Goal: Task Accomplishment & Management: Use online tool/utility

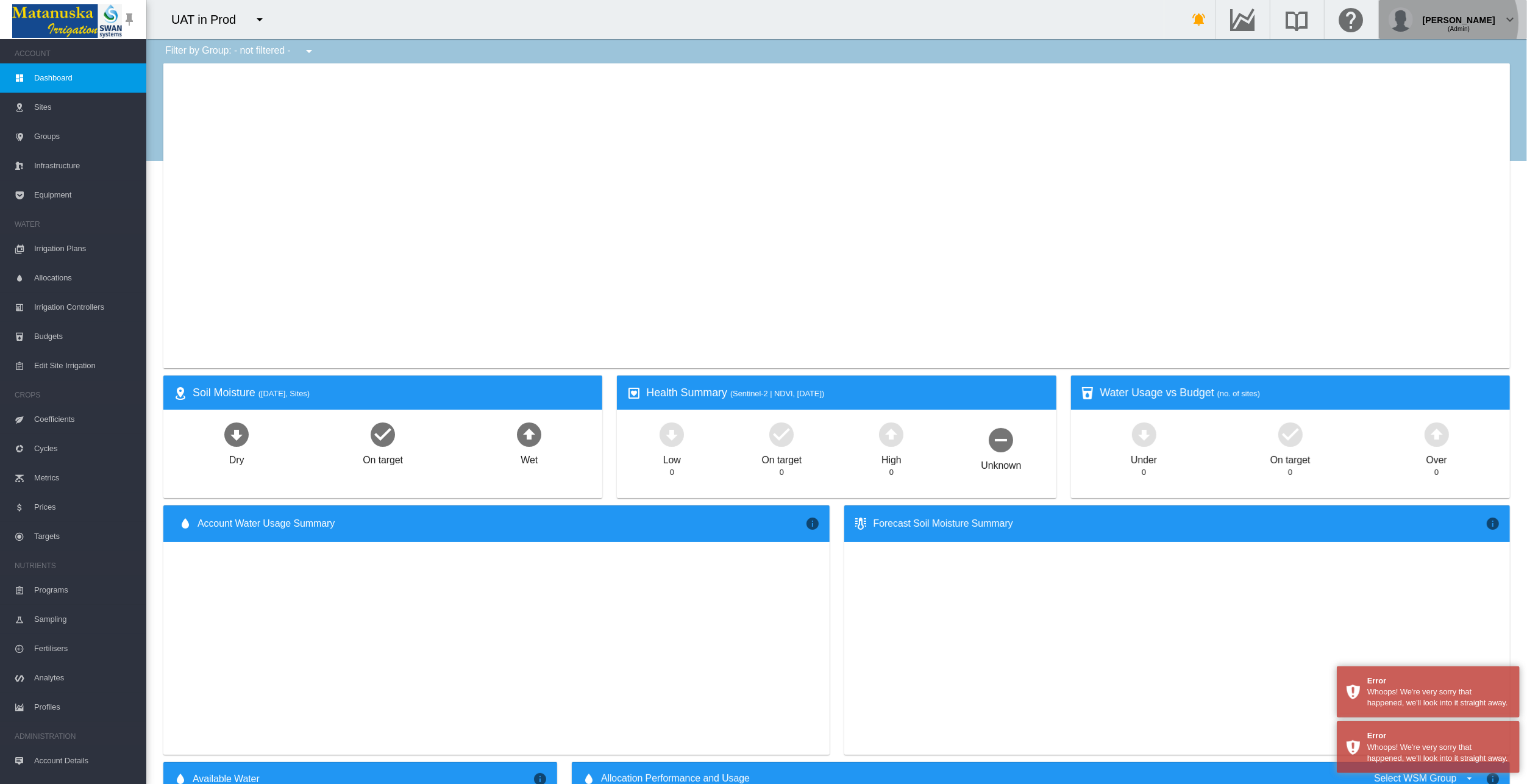
click at [1479, 23] on div "(Admin)" at bounding box center [1459, 25] width 73 height 12
click at [1471, 56] on button "My Profile" at bounding box center [1463, 58] width 117 height 20
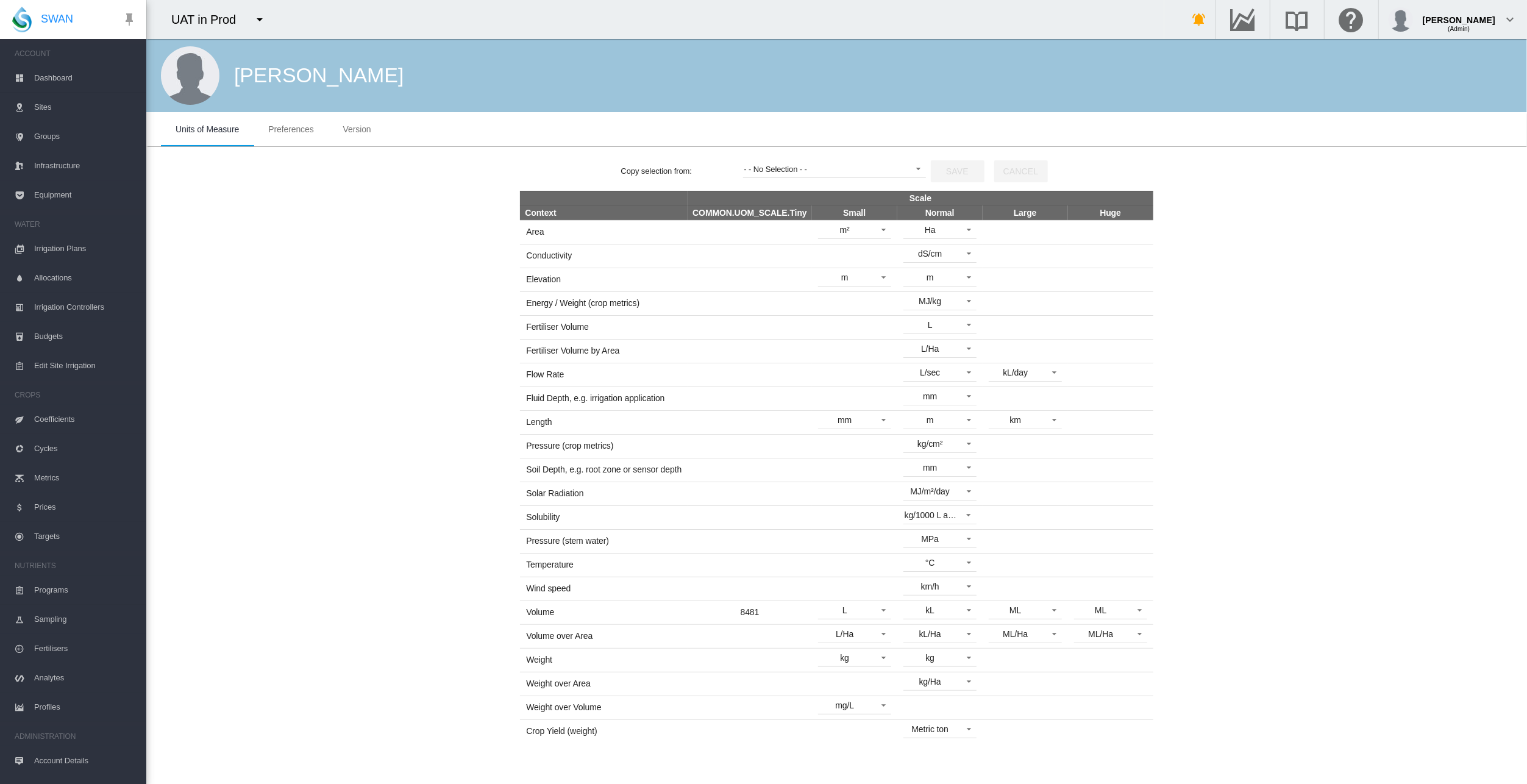
click at [752, 607] on span "8481" at bounding box center [750, 612] width 19 height 10
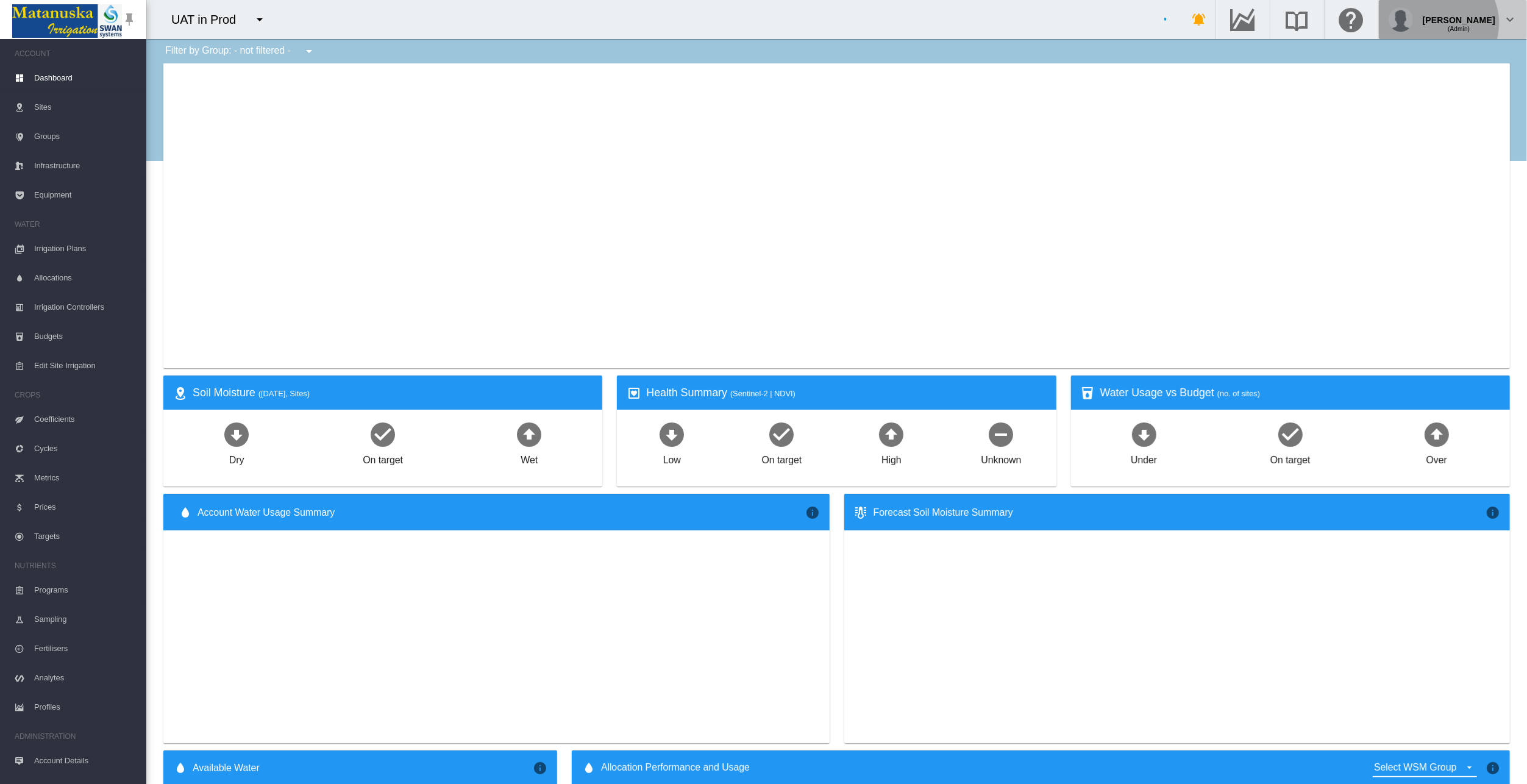
click at [1469, 23] on div "(Admin)" at bounding box center [1459, 25] width 73 height 12
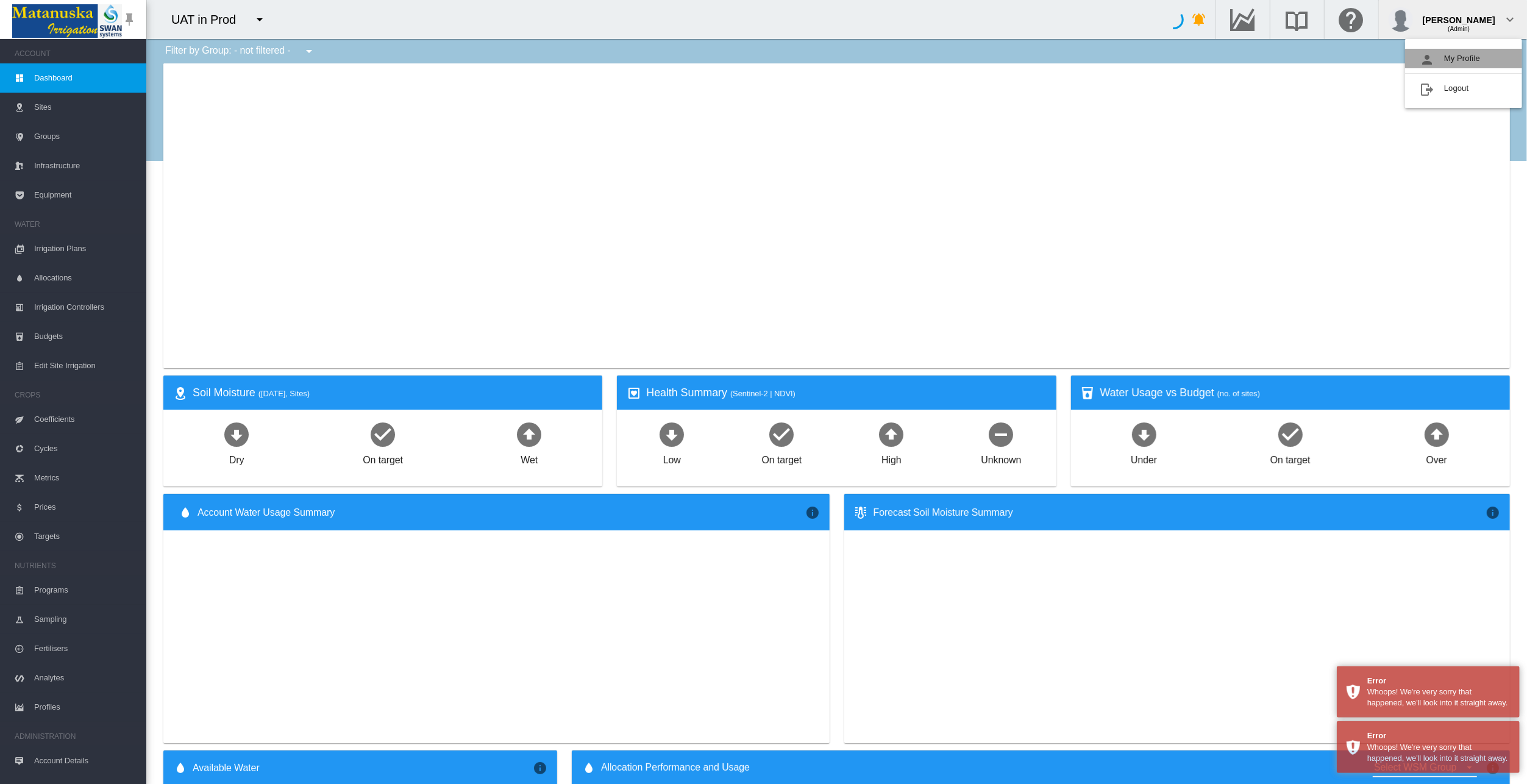
click at [1454, 53] on button "My Profile" at bounding box center [1463, 58] width 117 height 20
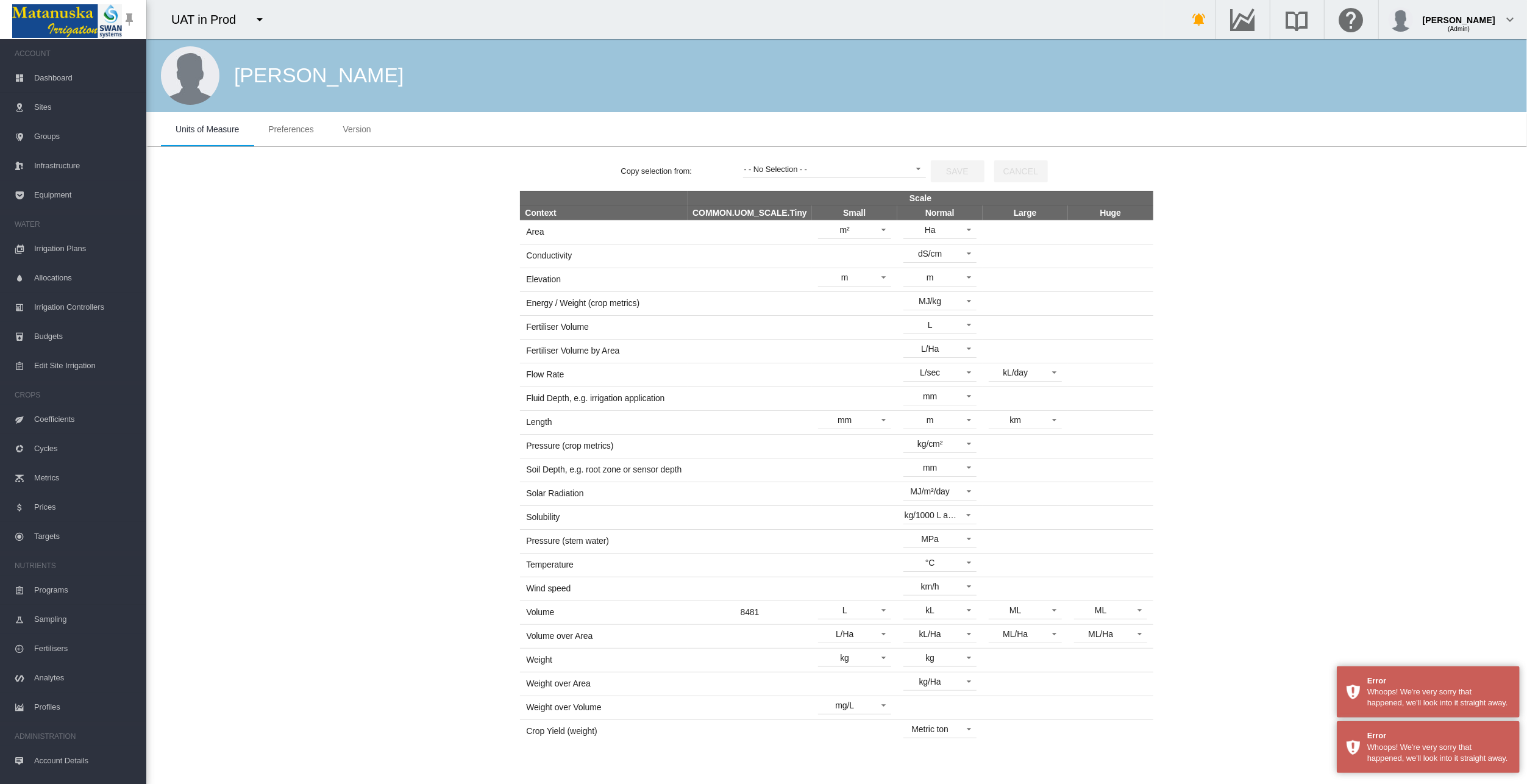
click at [766, 604] on td "8481" at bounding box center [749, 612] width 123 height 24
click at [764, 606] on td "8481" at bounding box center [749, 612] width 123 height 24
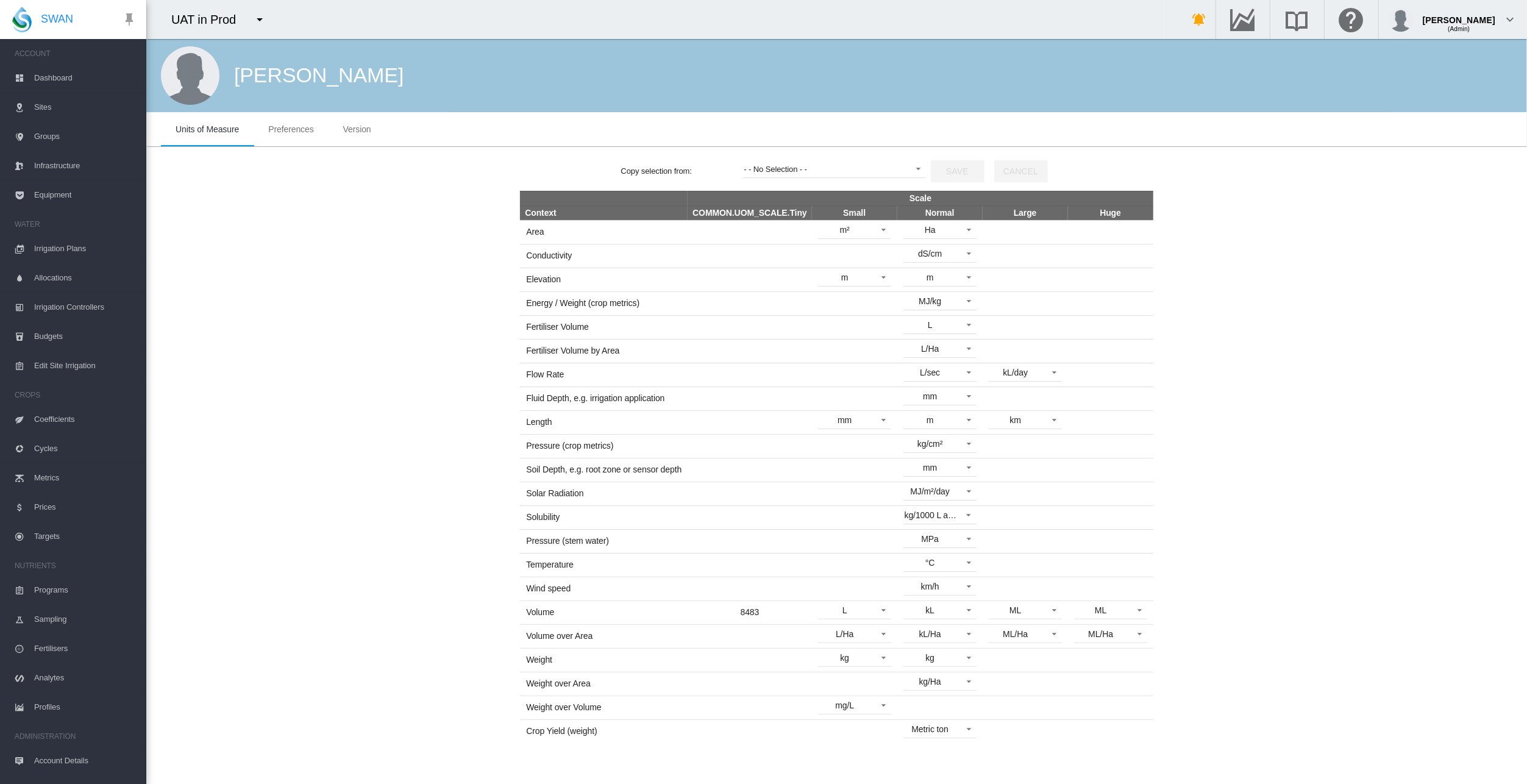
click at [731, 701] on td at bounding box center [749, 707] width 123 height 24
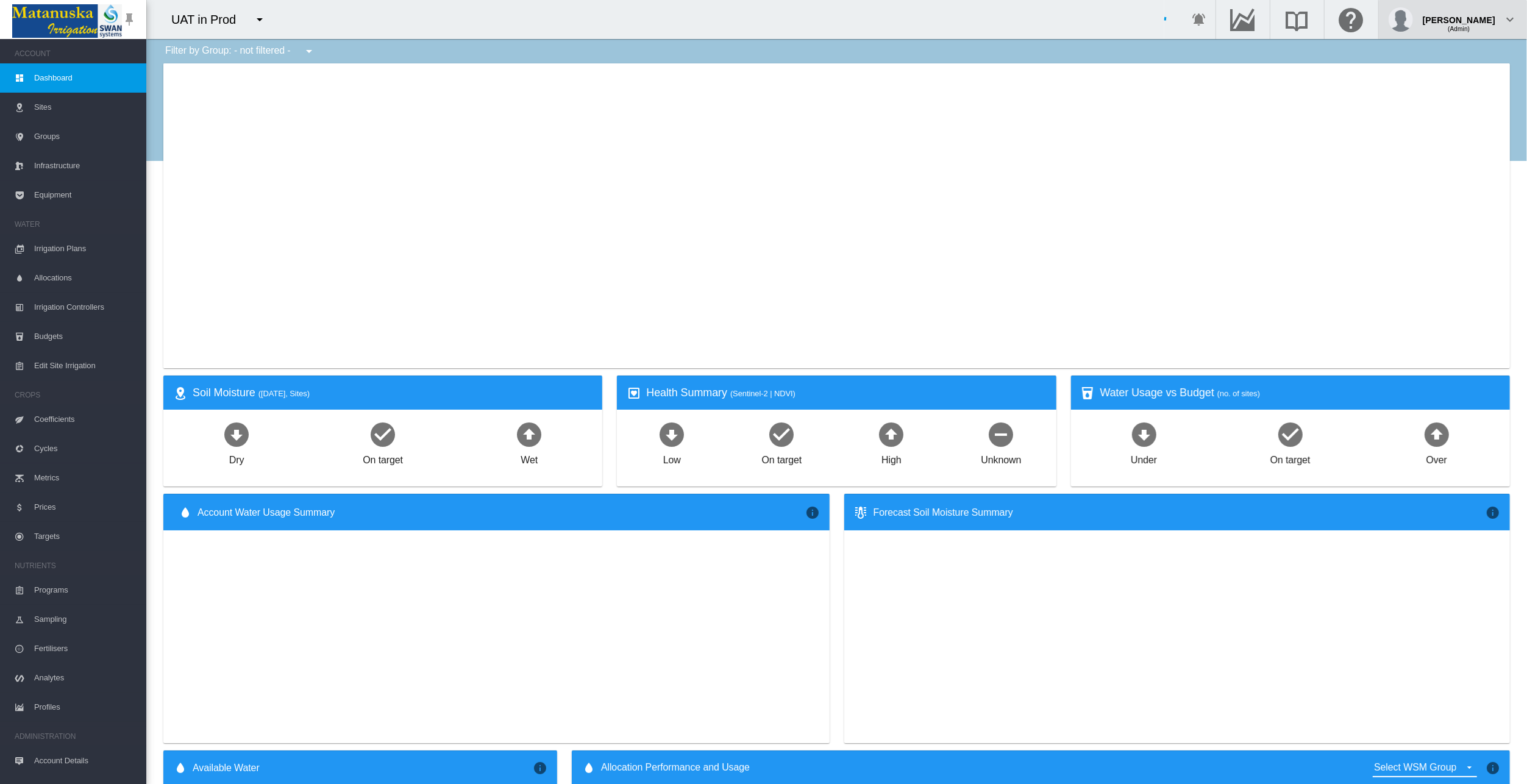
click at [1471, 22] on div "(Admin)" at bounding box center [1459, 25] width 73 height 12
click at [1479, 61] on button "My Profile" at bounding box center [1463, 58] width 117 height 20
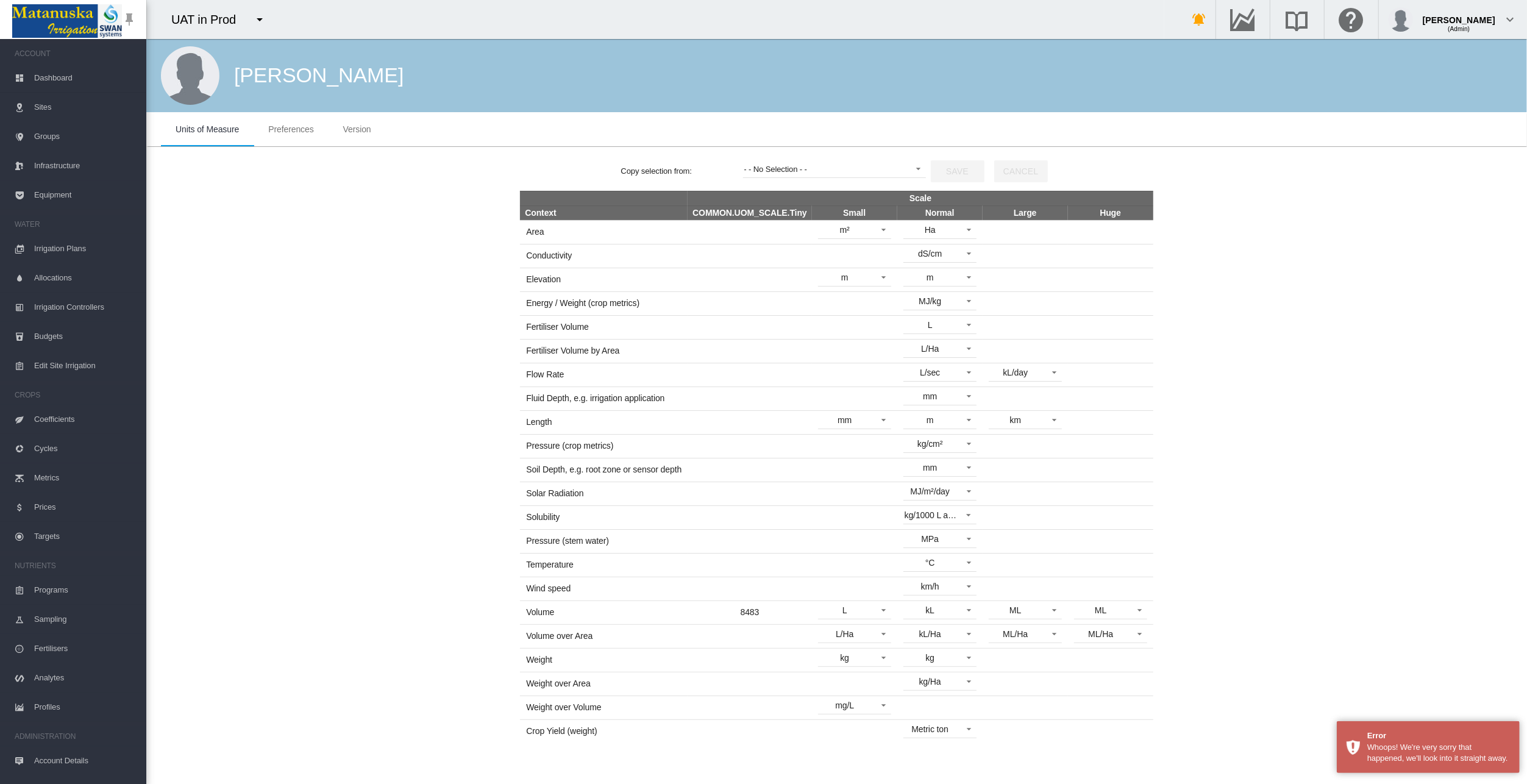
click at [752, 601] on td "8483" at bounding box center [749, 612] width 123 height 24
click at [756, 607] on span "8483" at bounding box center [750, 612] width 19 height 10
click at [35, 103] on span "Sites" at bounding box center [86, 107] width 103 height 30
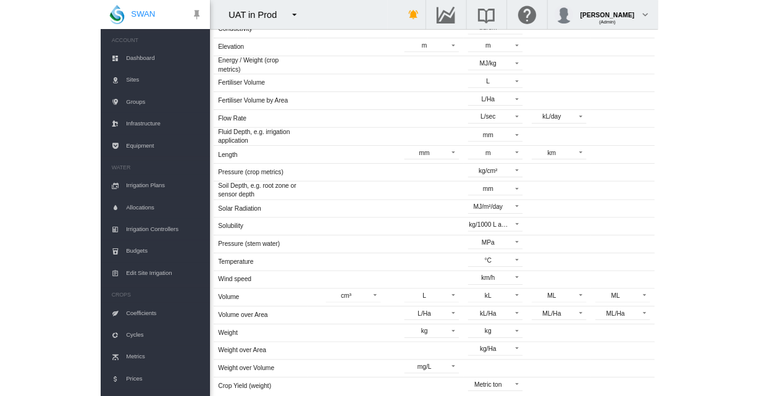
scroll to position [223, 0]
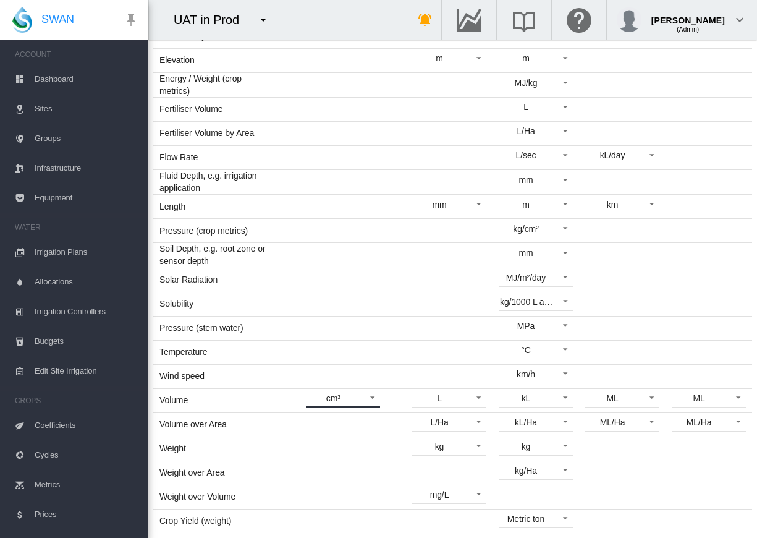
click at [368, 400] on span at bounding box center [369, 396] width 15 height 11
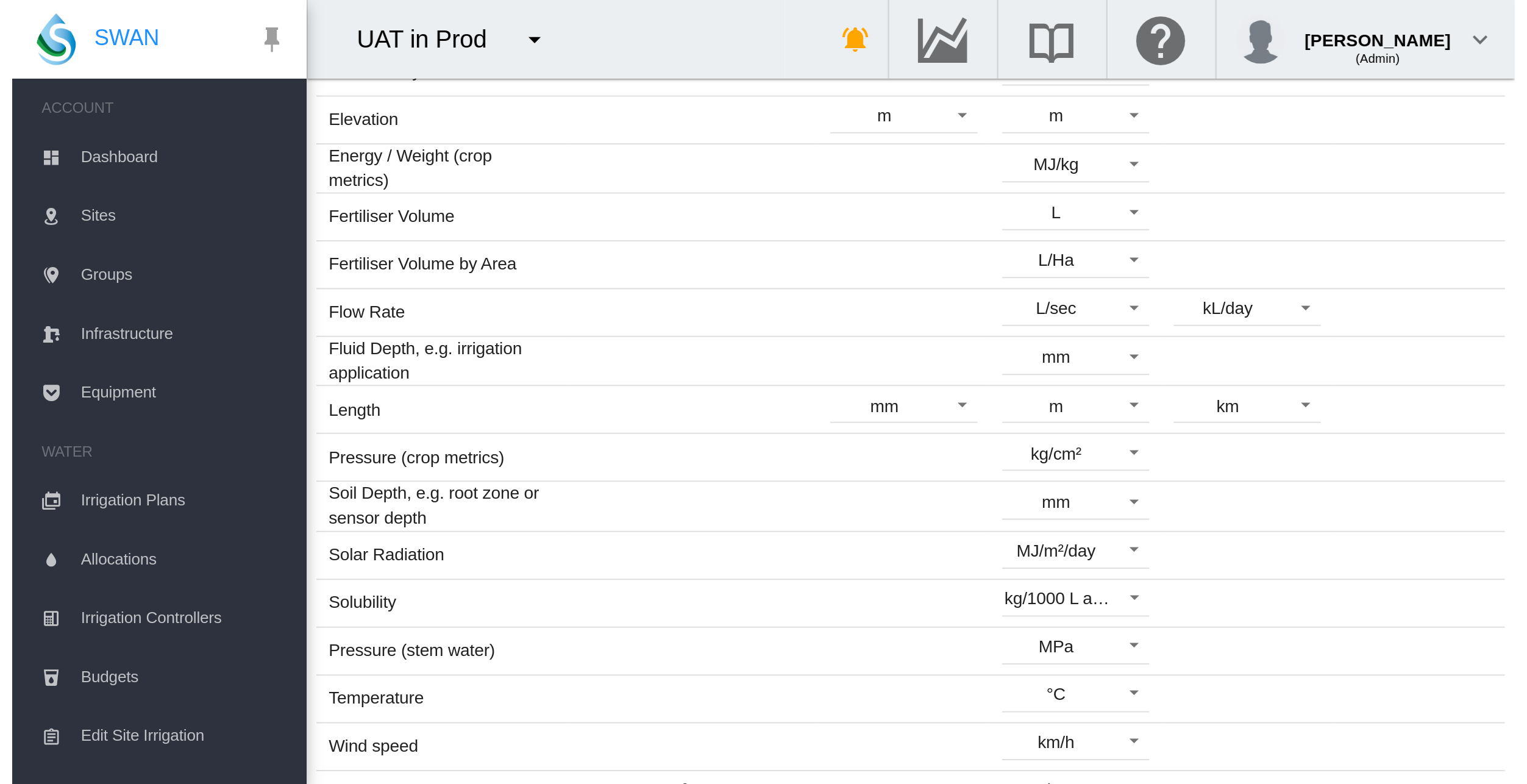
scroll to position [0, 0]
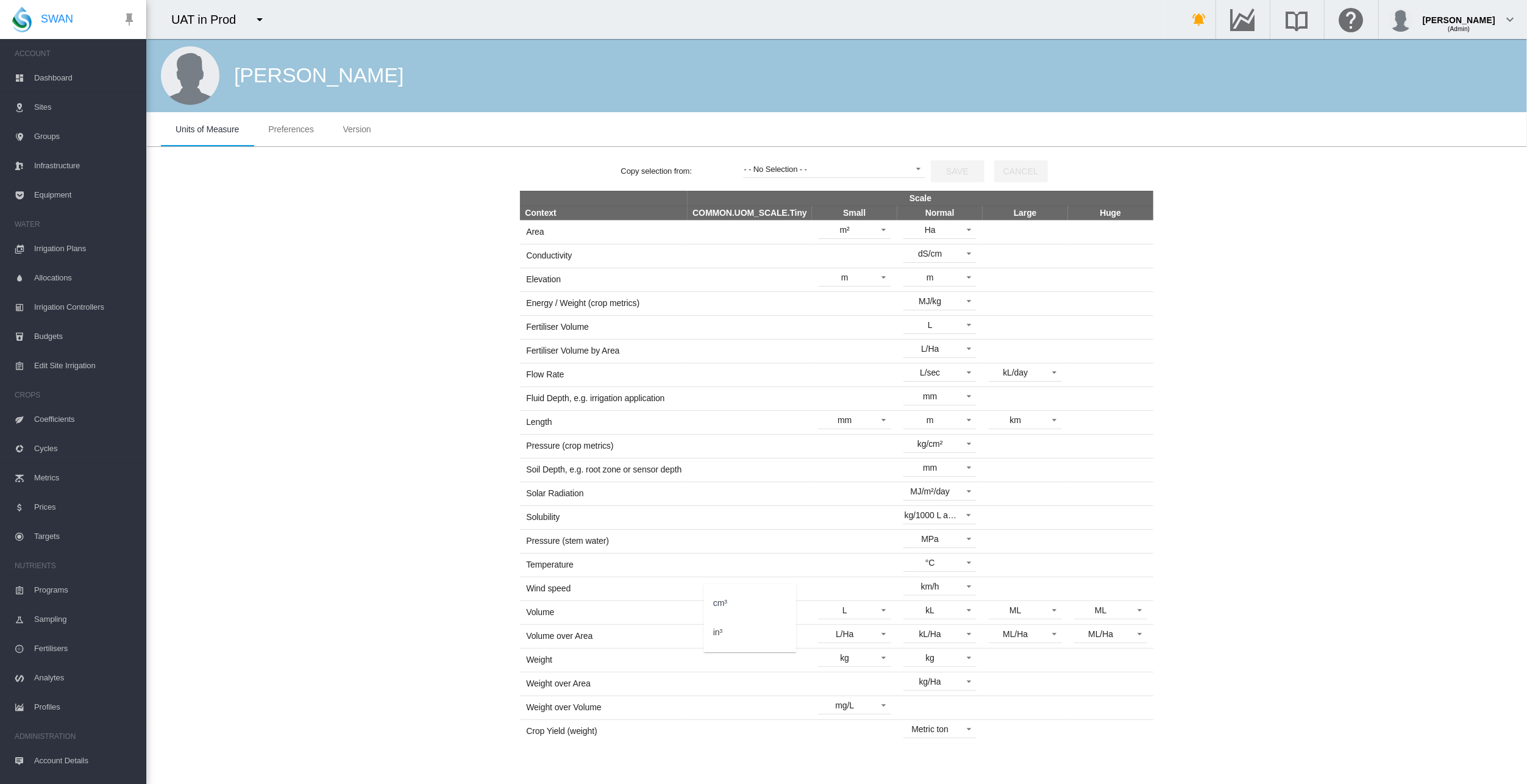
click at [404, 530] on md-backdrop at bounding box center [764, 392] width 1527 height 784
click at [46, 107] on span "Sites" at bounding box center [86, 107] width 103 height 30
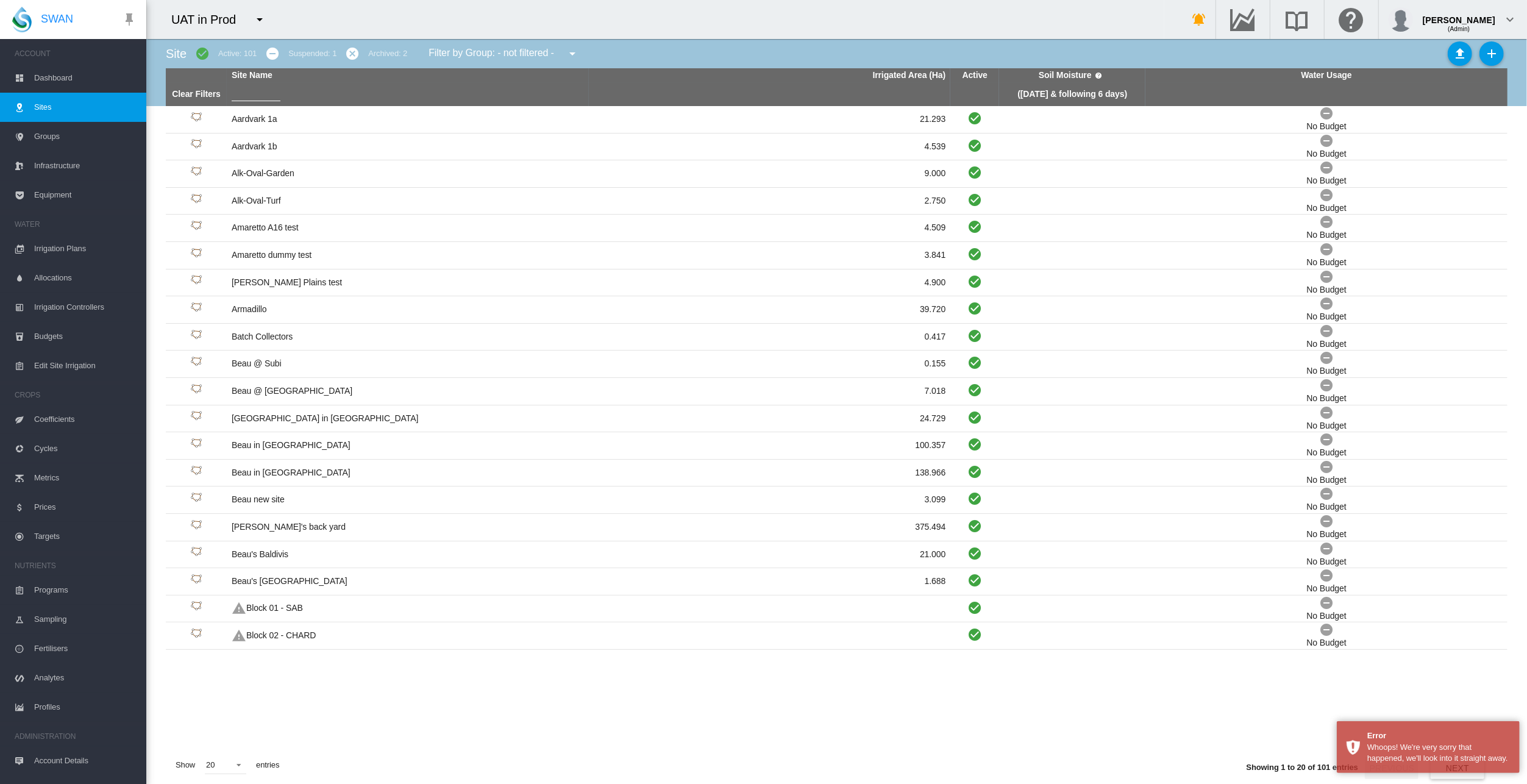
click at [59, 77] on span "Dashboard" at bounding box center [86, 78] width 103 height 30
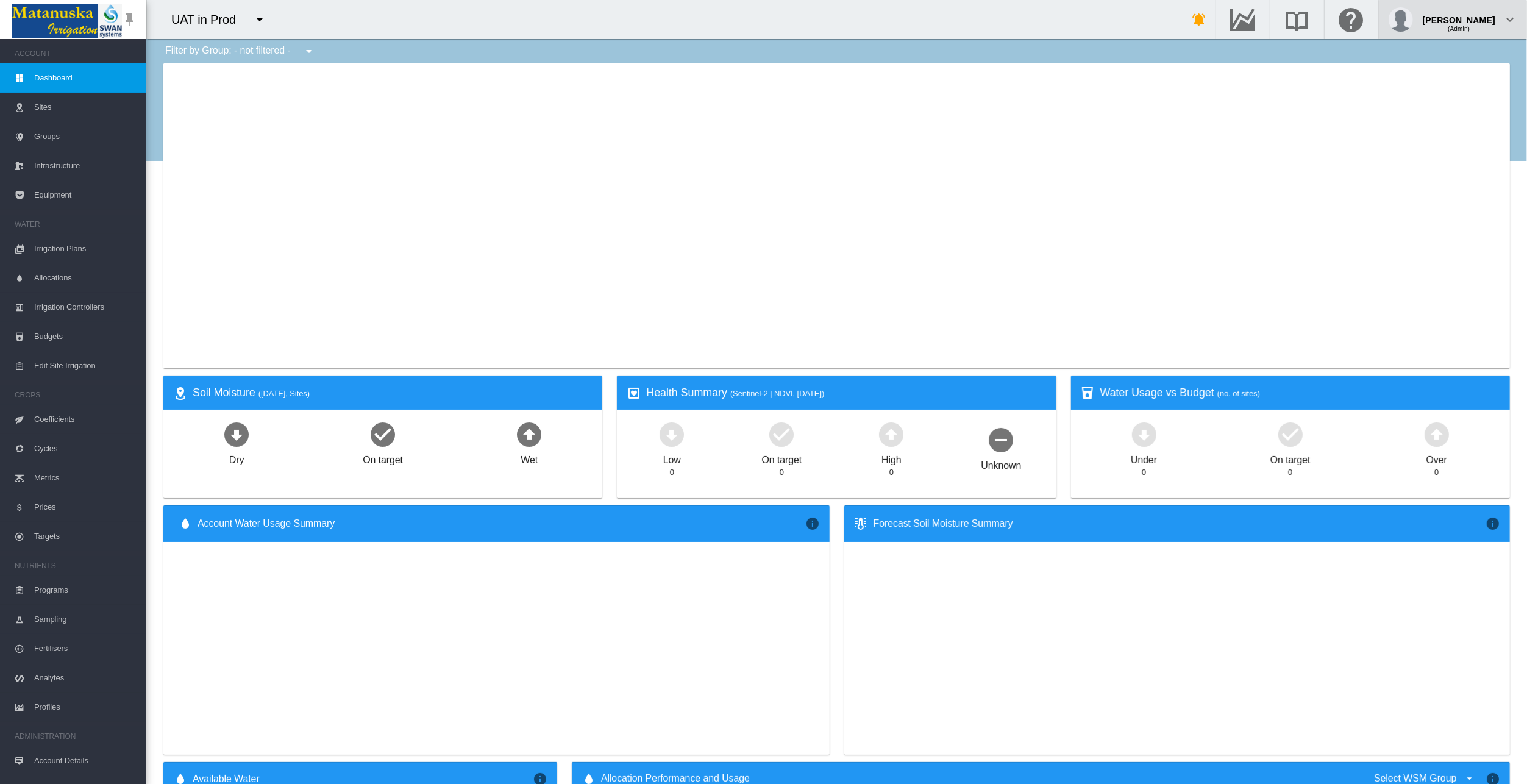
click at [746, 24] on div "(Admin)" at bounding box center [1459, 25] width 73 height 12
click at [746, 89] on button "Logout" at bounding box center [1463, 89] width 117 height 20
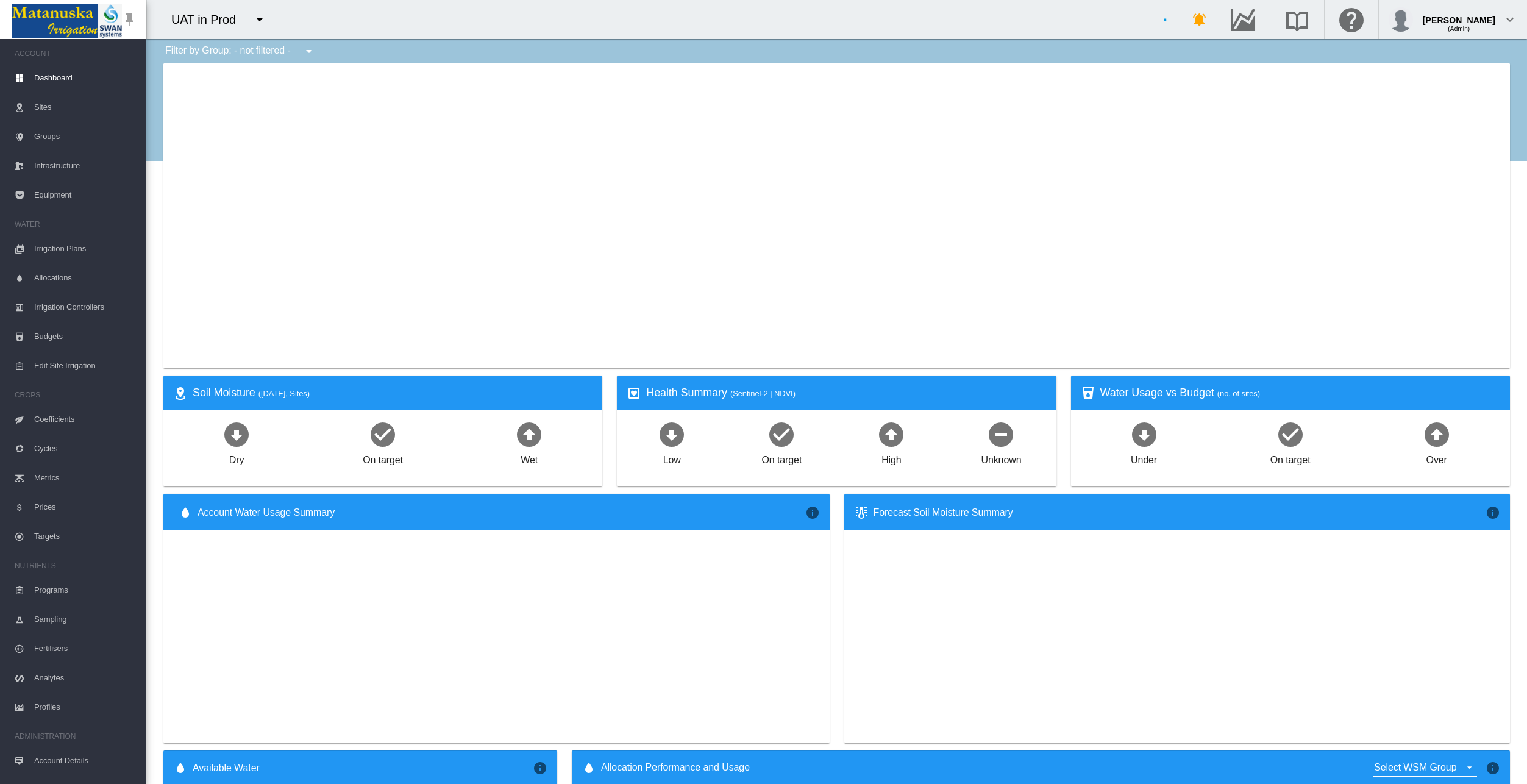
type input "**********"
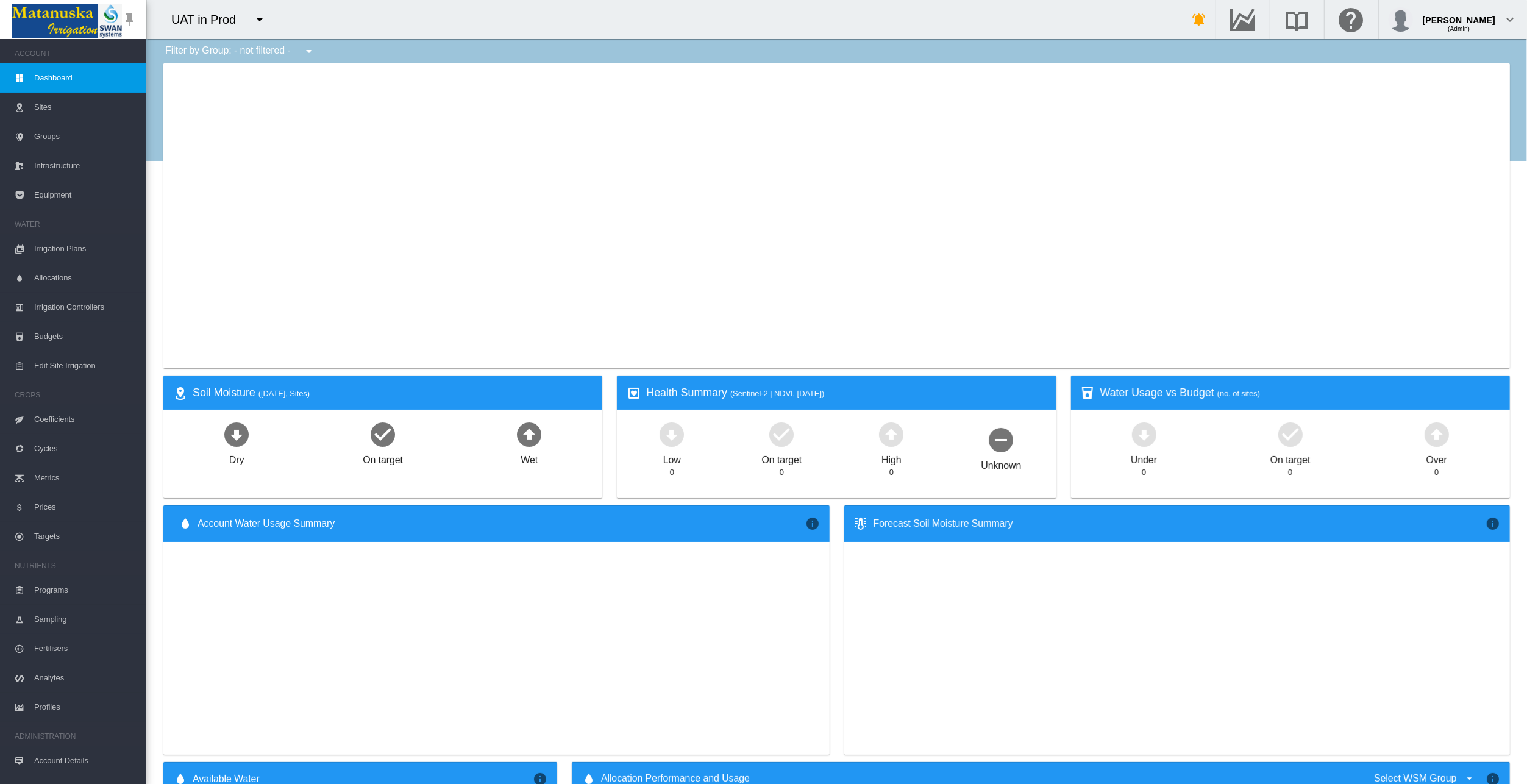
click at [253, 23] on md-icon "icon-menu-down" at bounding box center [259, 19] width 15 height 15
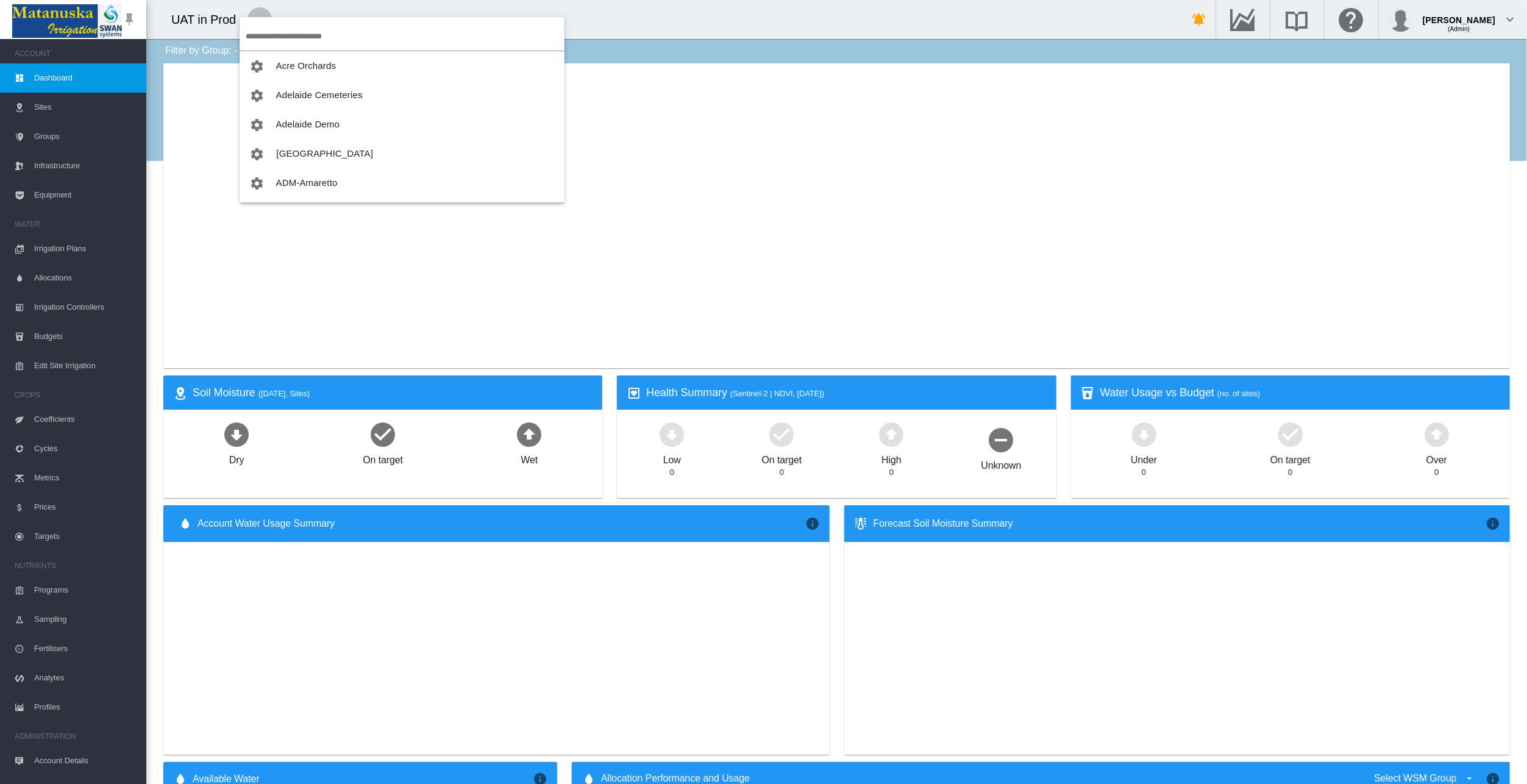
click at [305, 156] on md-backdrop at bounding box center [764, 392] width 1527 height 784
click at [304, 151] on span "[GEOGRAPHIC_DATA]" at bounding box center [325, 153] width 97 height 11
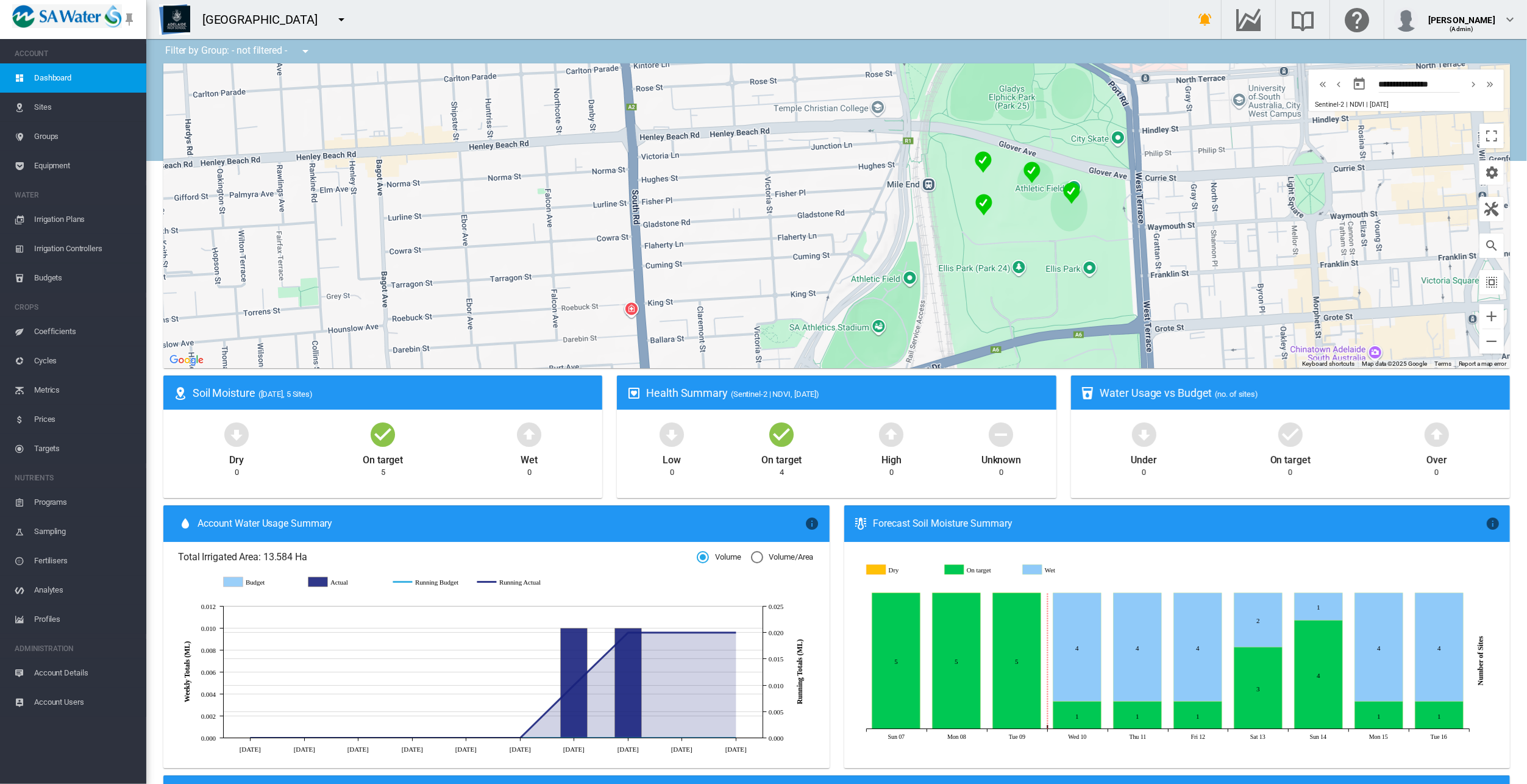
click at [338, 15] on md-icon "icon-menu-down" at bounding box center [341, 19] width 15 height 15
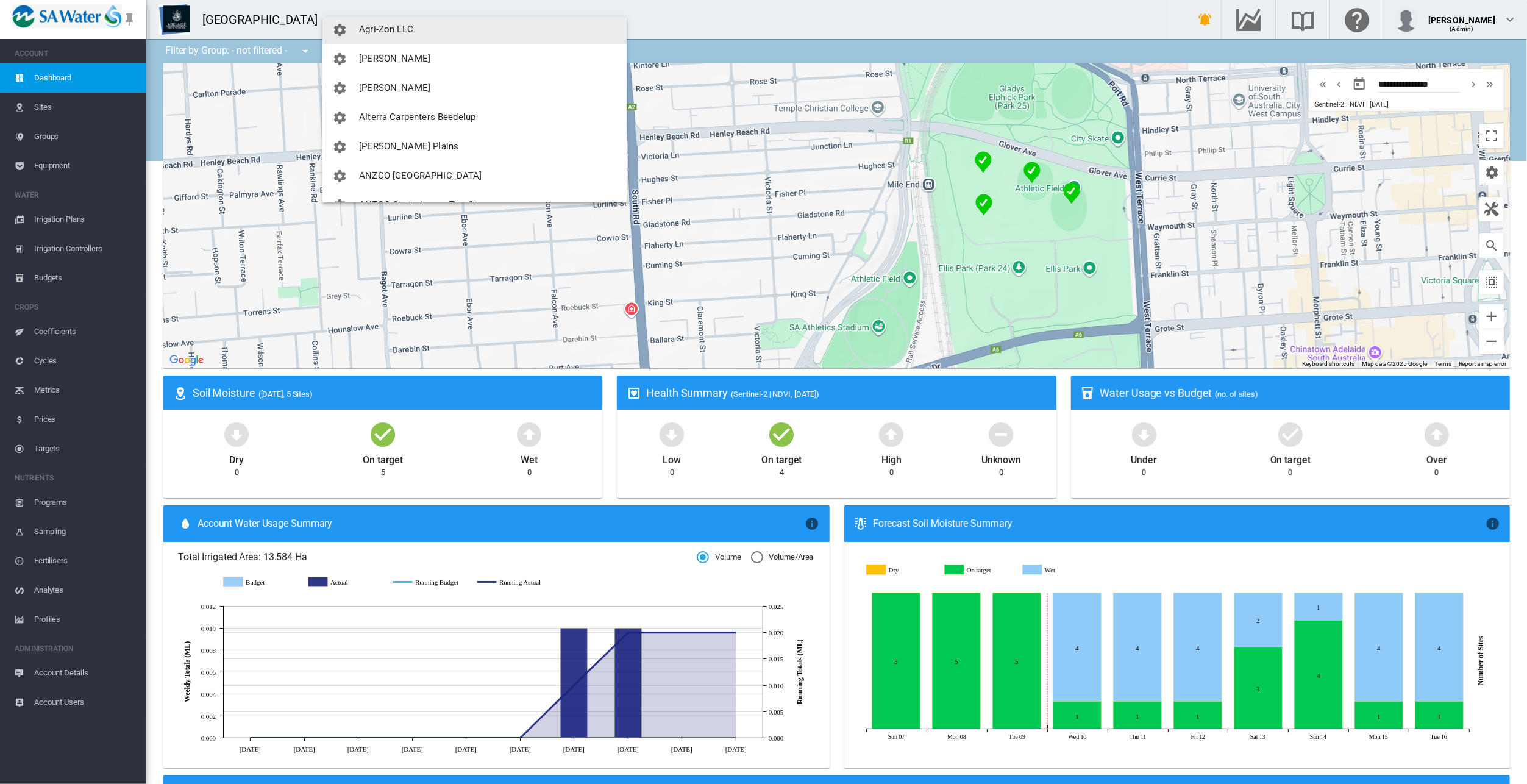
scroll to position [180, 0]
click at [385, 27] on span "Agri-Zon LLC" at bounding box center [386, 32] width 54 height 11
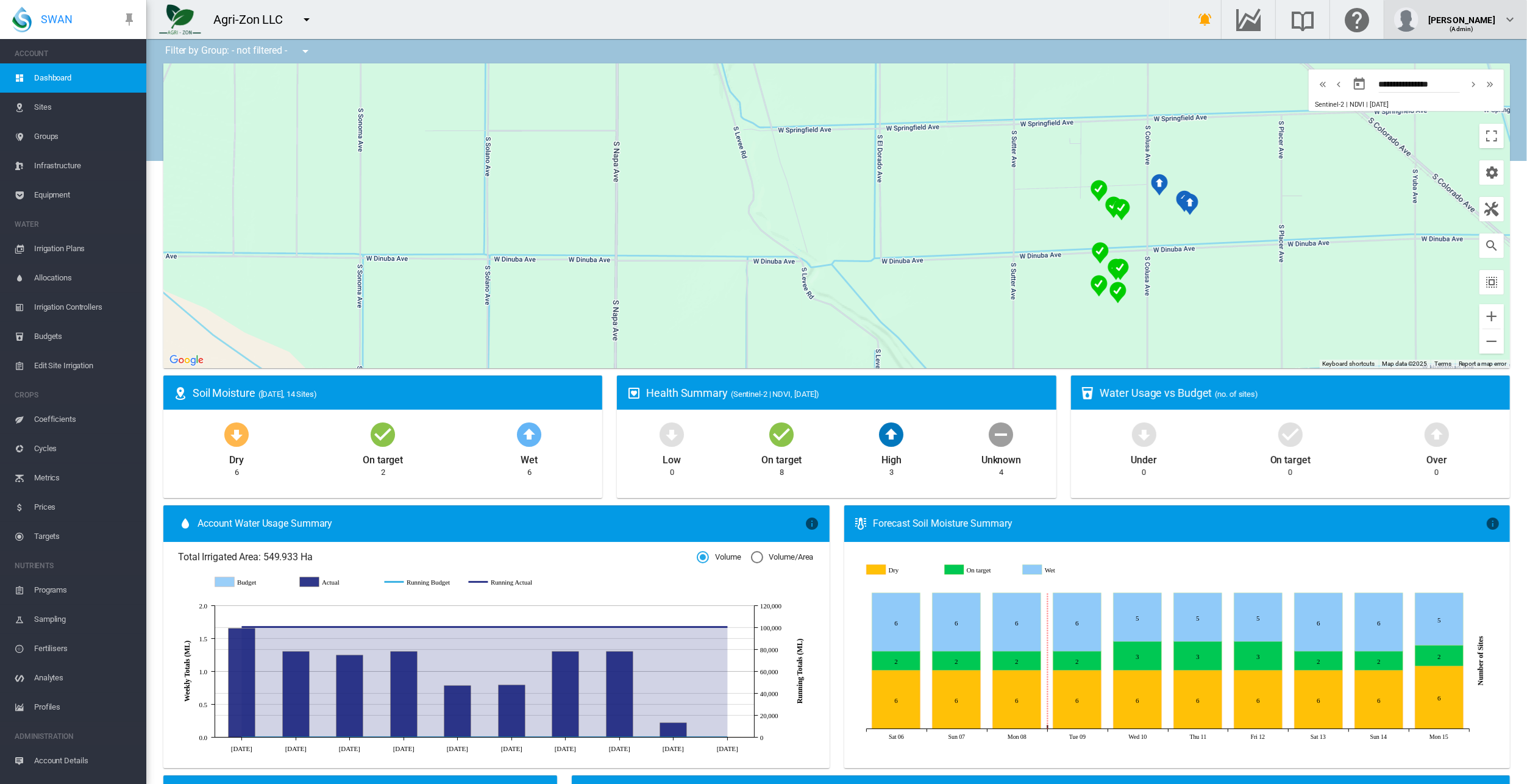
click at [1474, 26] on span "(Admin)" at bounding box center [1462, 29] width 24 height 7
click at [1465, 61] on button "My Profile" at bounding box center [1463, 58] width 117 height 20
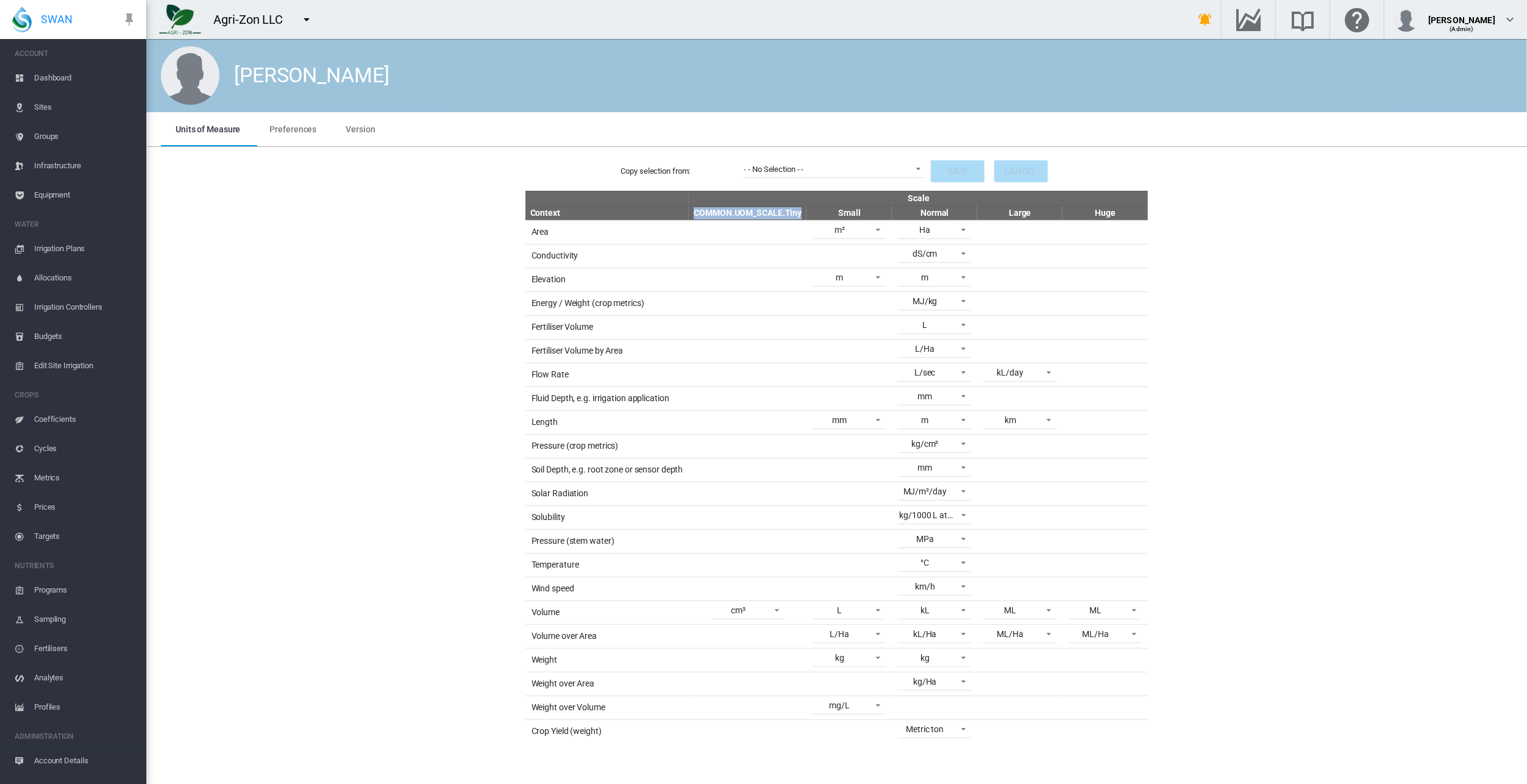
drag, startPoint x: 694, startPoint y: 208, endPoint x: 802, endPoint y: 211, distance: 108.0
click at [802, 211] on th "COMMON.UOM_SCALE.Tiny" at bounding box center [747, 212] width 117 height 15
copy th "COMMON.UOM_SCALE.Tiny"
click at [389, 414] on div "Copy selection from: - - No Selection - - - - No Selection - - Save Cancel Scal…" at bounding box center [836, 447] width 1371 height 591
click at [55, 131] on span "Groups" at bounding box center [86, 137] width 103 height 30
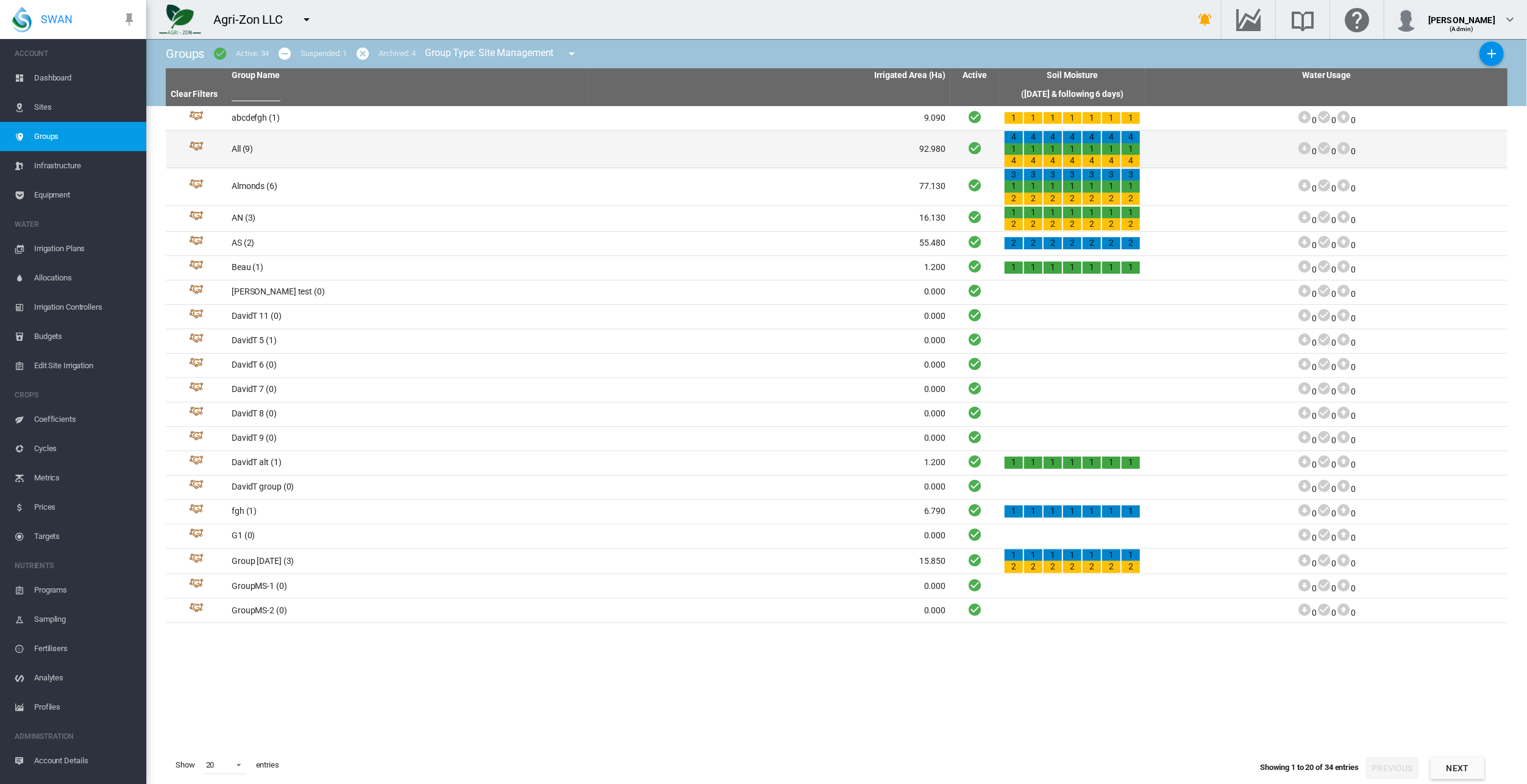
click at [244, 148] on td "All (9)" at bounding box center [407, 149] width 362 height 37
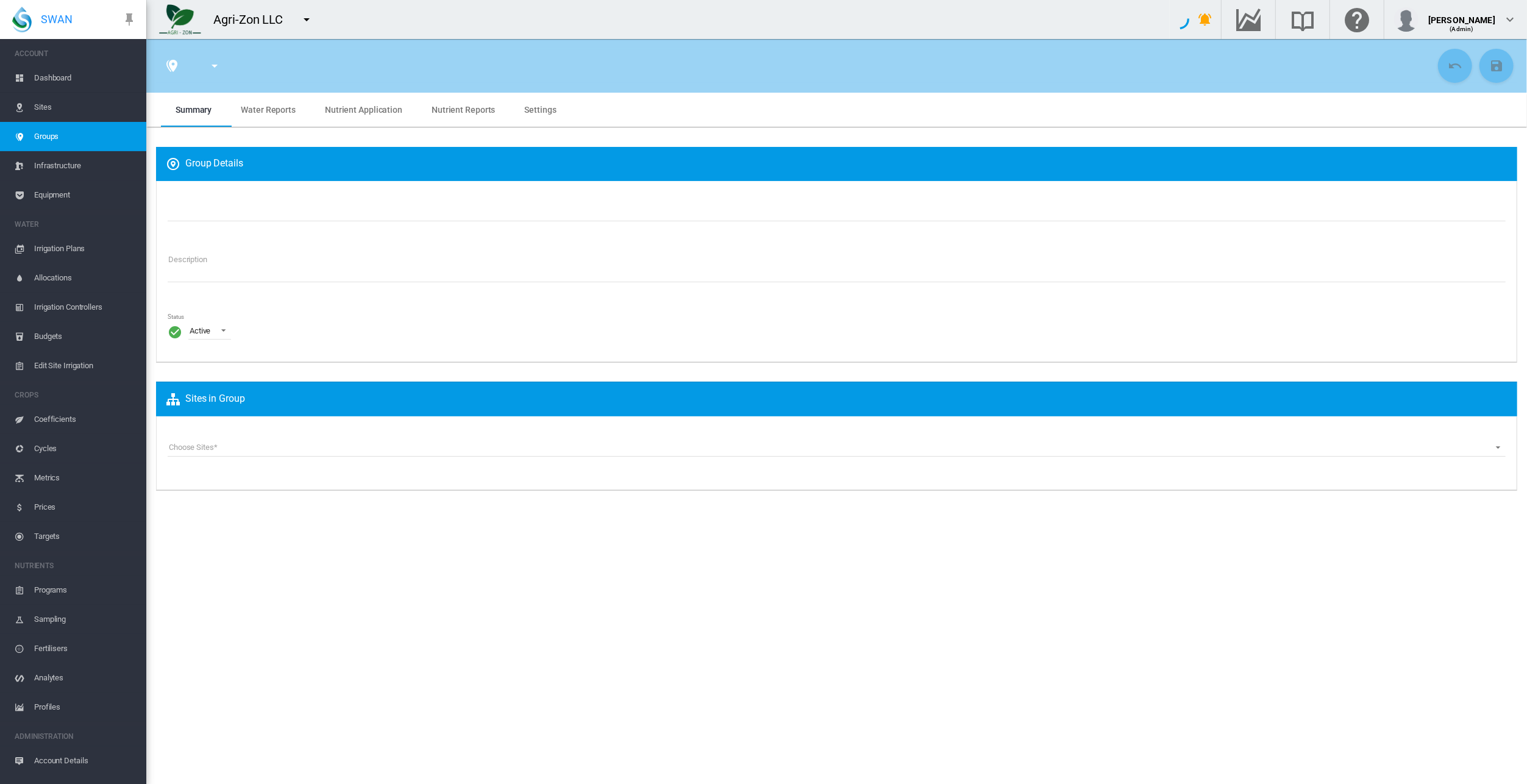
click at [282, 110] on span "Water Reports" at bounding box center [268, 109] width 55 height 10
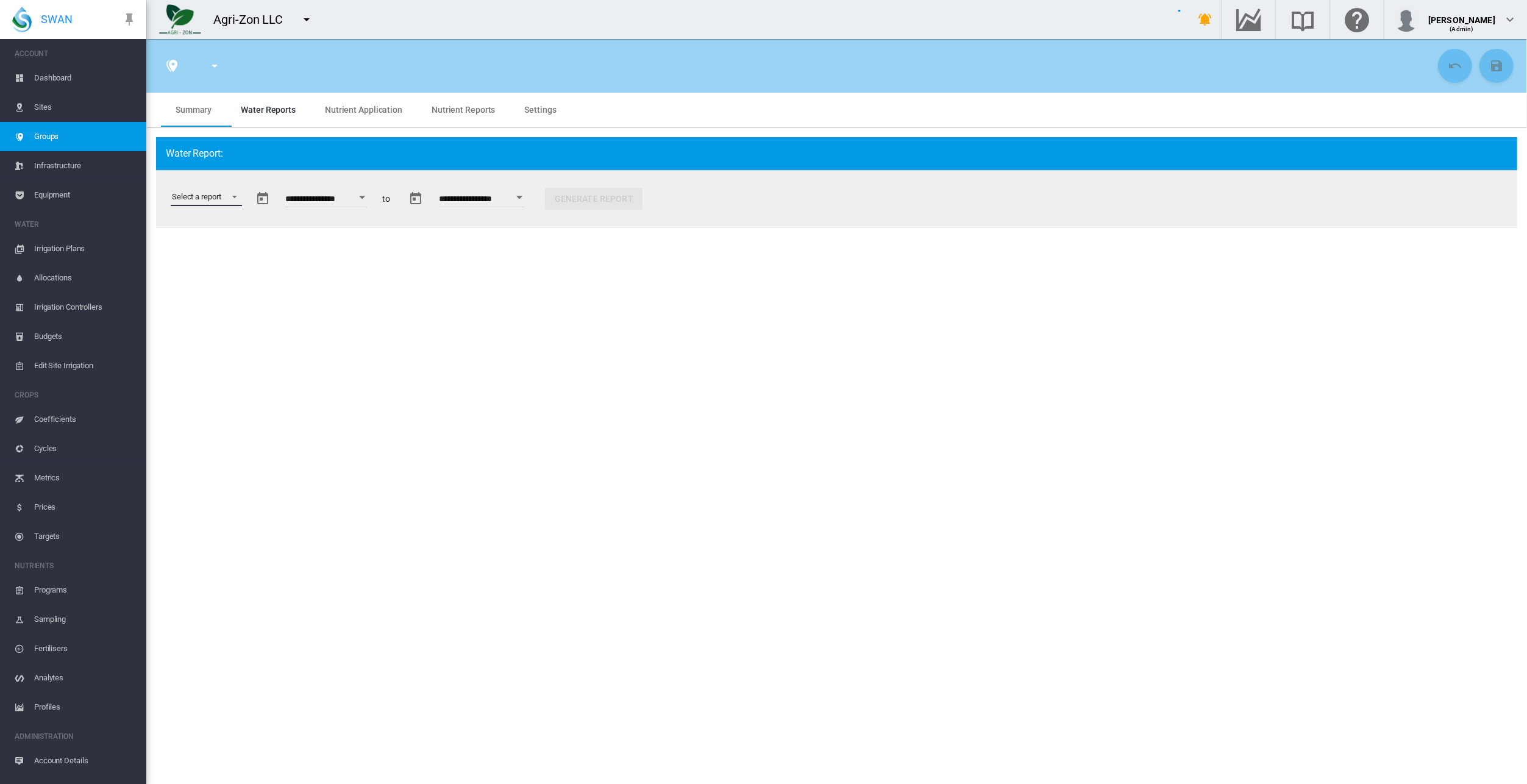
click at [234, 195] on body "SWAN ACCOUNT Dashboard Sites Groups Infrastructure Equipment WATER" at bounding box center [764, 392] width 1527 height 784
type input "***"
type textarea "**********"
type input "*"
type input "**"
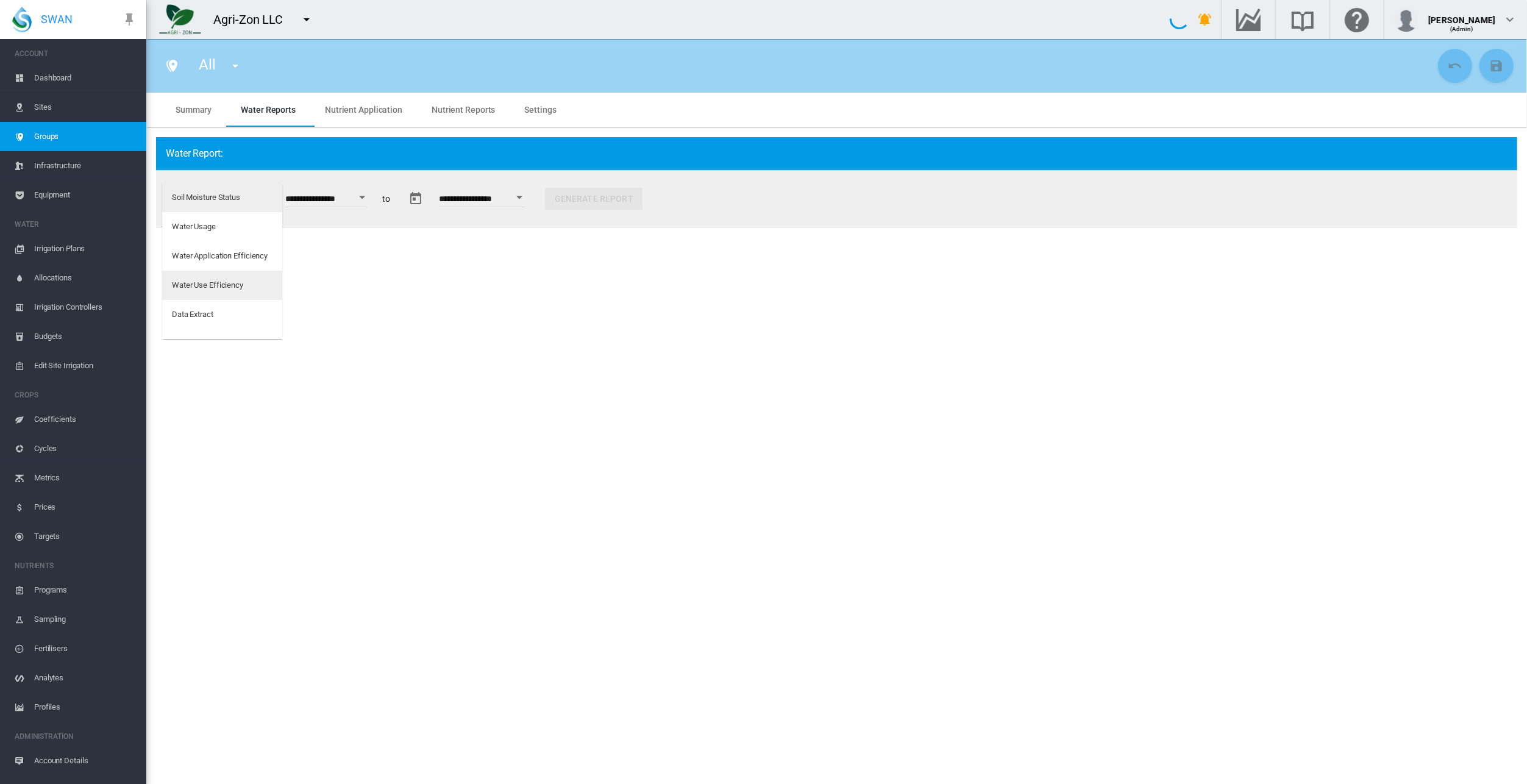
type input "*"
type input "****"
click at [196, 225] on div "Water Usage" at bounding box center [193, 226] width 43 height 11
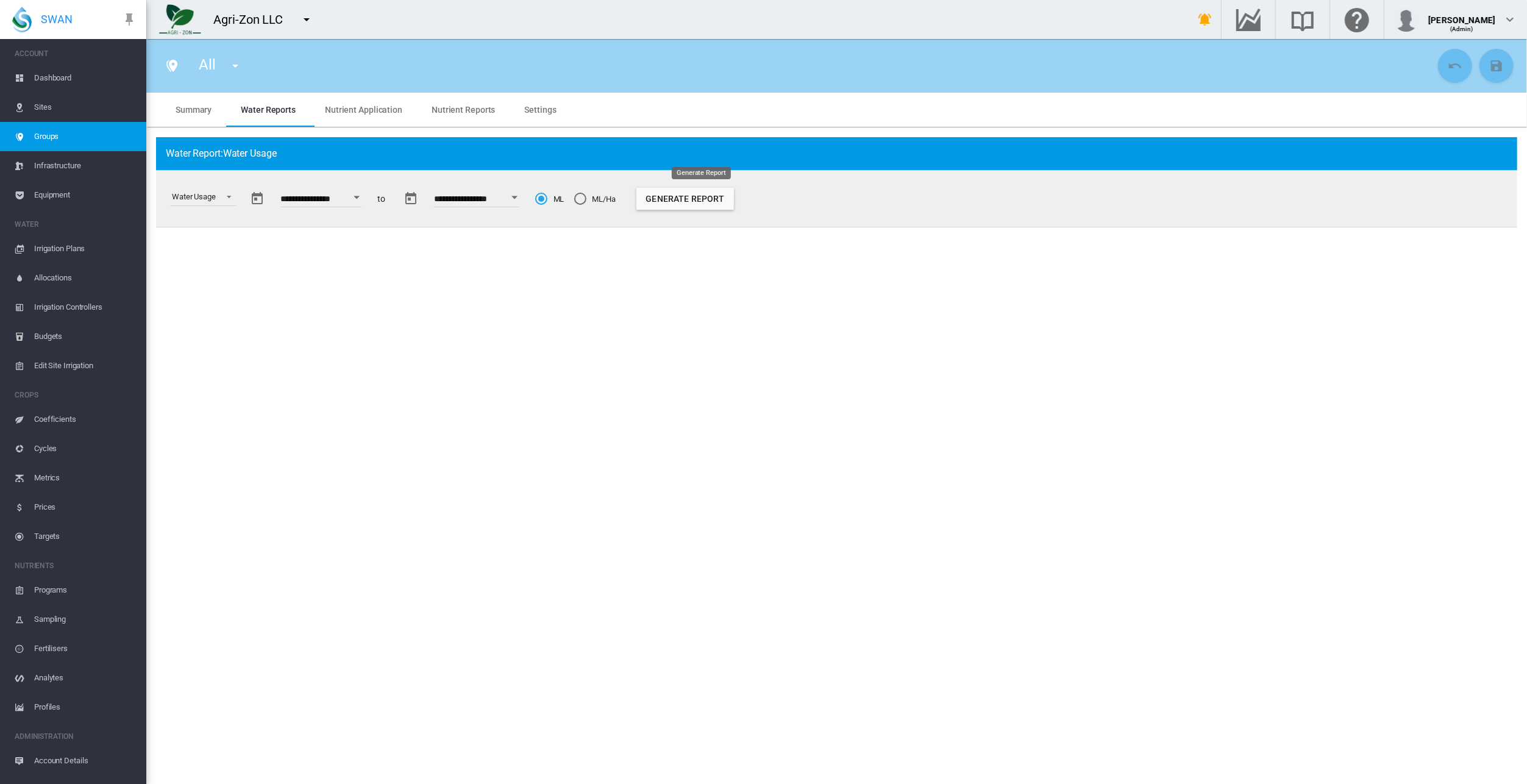
click at [699, 196] on button "Generate Report" at bounding box center [685, 198] width 98 height 22
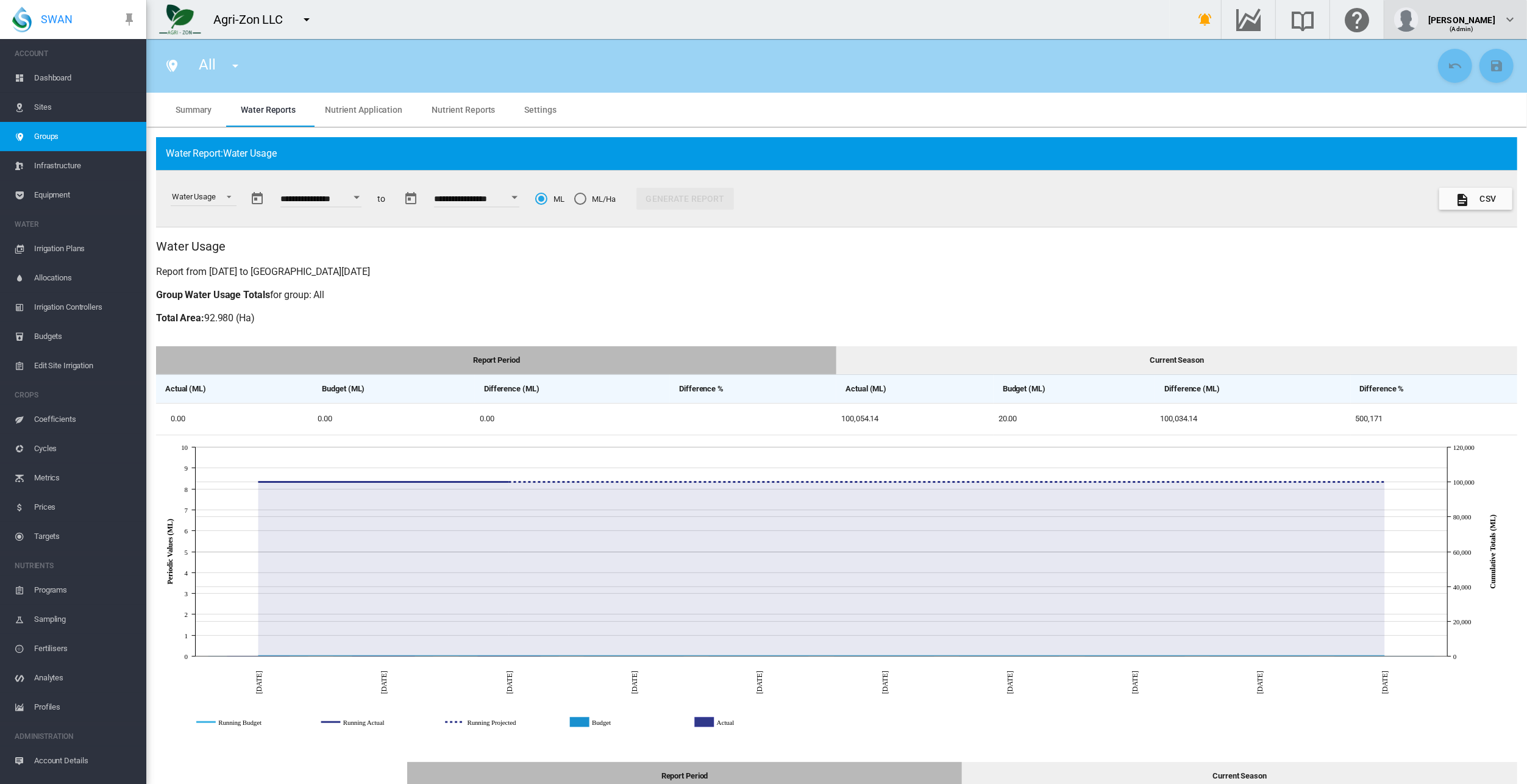
click at [1479, 21] on div "(Admin)" at bounding box center [1462, 25] width 67 height 12
click at [1466, 58] on button "My Profile" at bounding box center [1463, 58] width 117 height 20
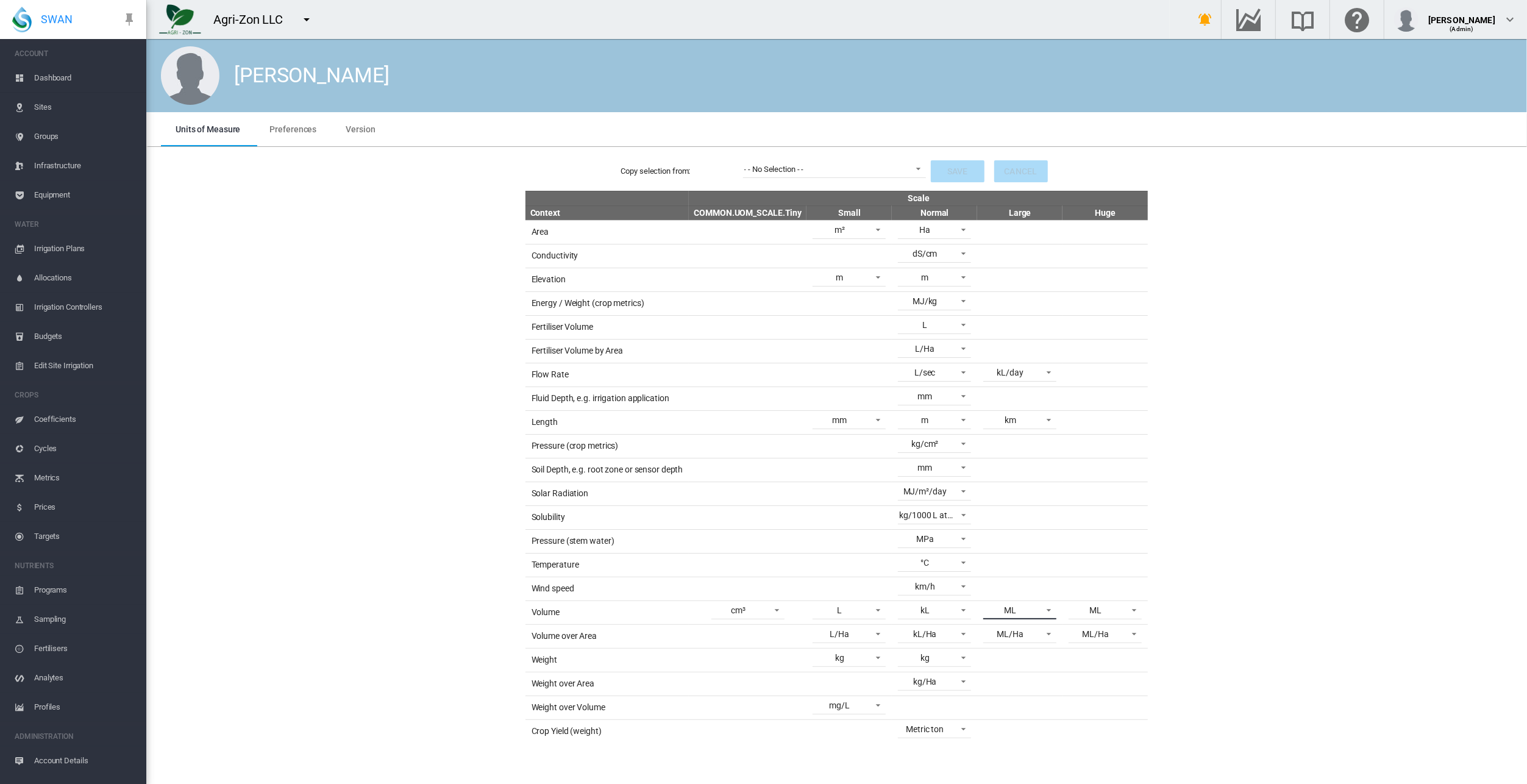
click at [1042, 604] on span at bounding box center [1045, 608] width 15 height 11
click at [999, 630] on md-option "AI" at bounding box center [1022, 628] width 93 height 30
click at [1109, 607] on span "ML" at bounding box center [1096, 610] width 51 height 12
click at [1083, 690] on md-option "AI" at bounding box center [1107, 692] width 93 height 30
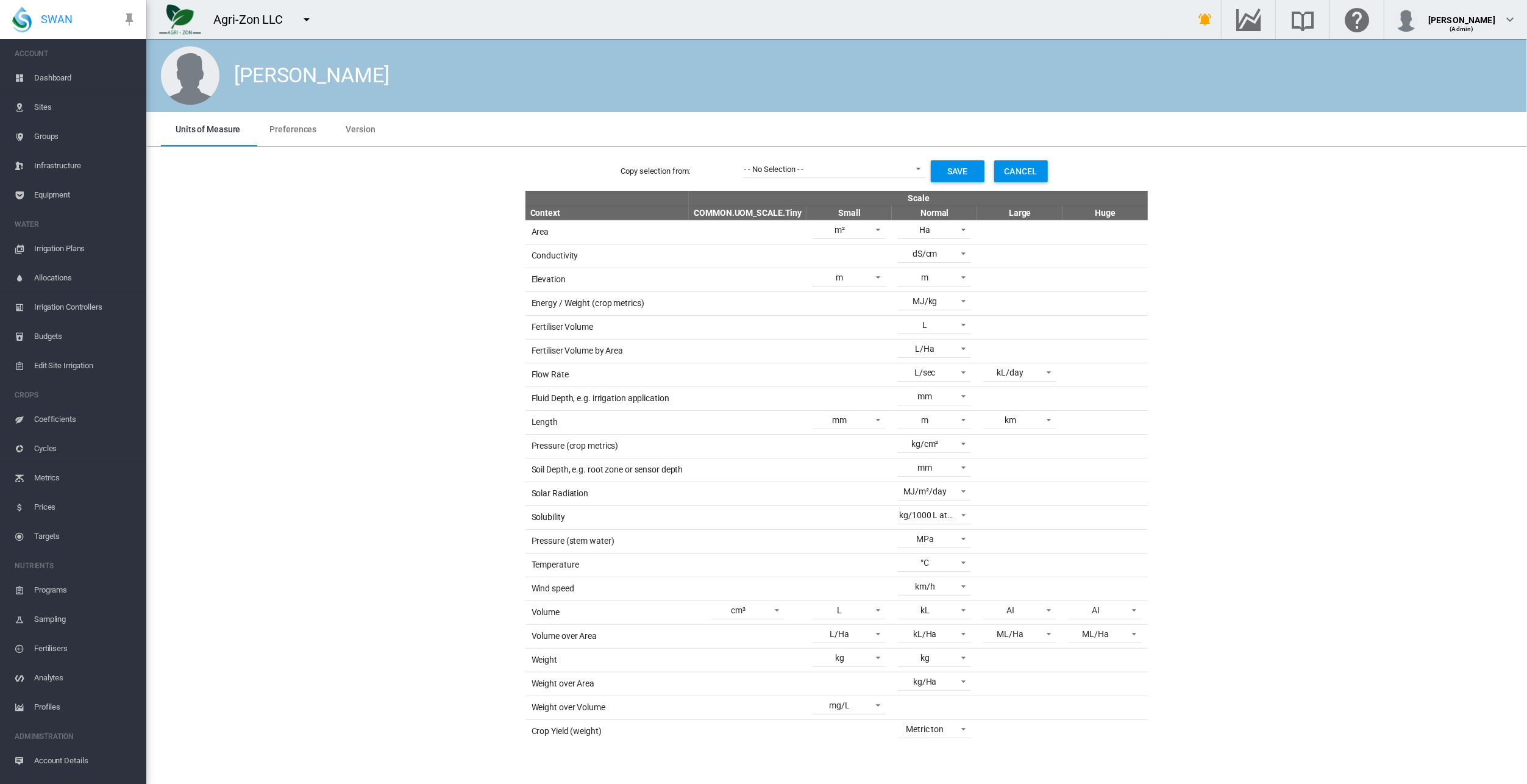
click at [954, 170] on button "Save" at bounding box center [958, 172] width 53 height 22
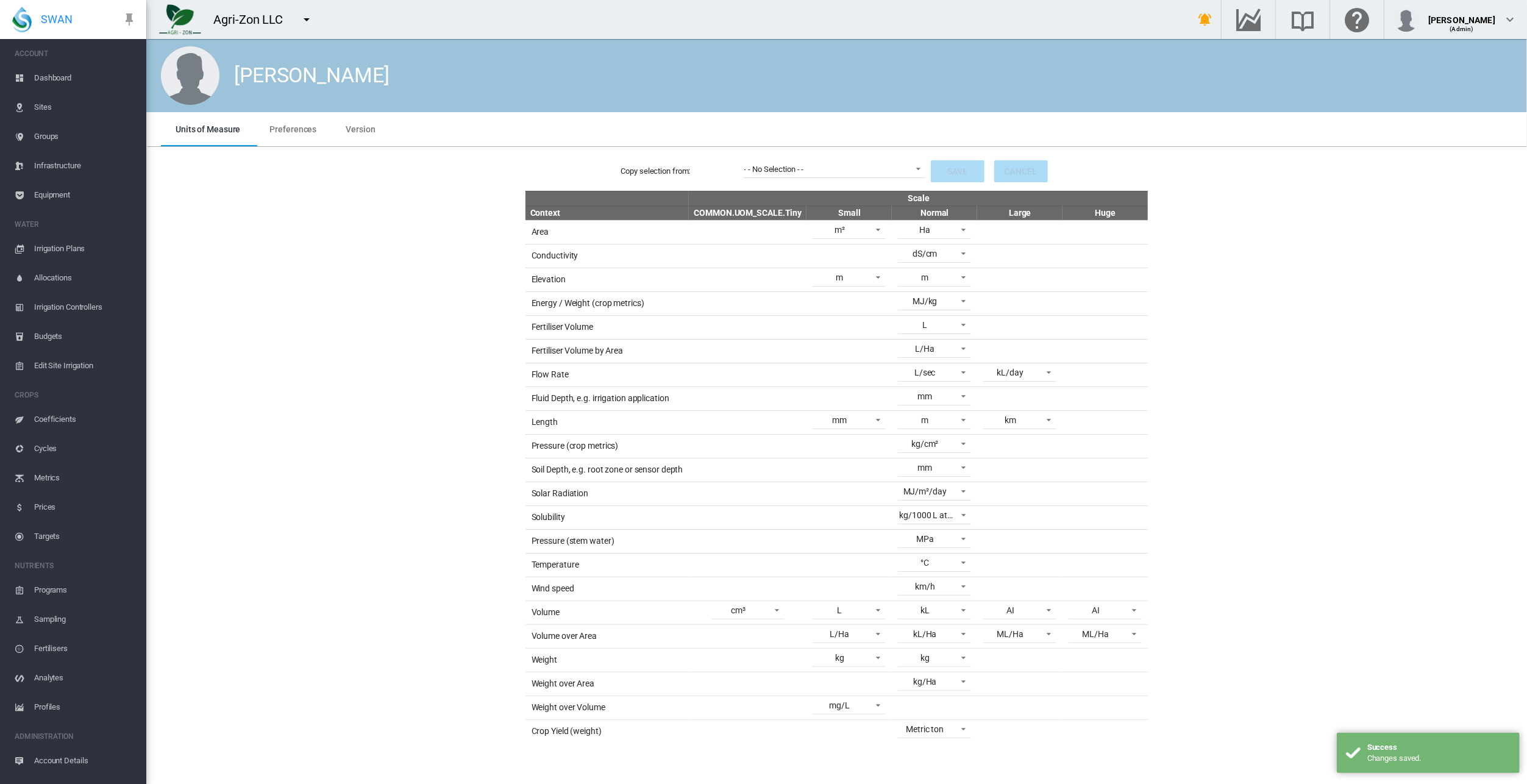
click at [45, 133] on span "Groups" at bounding box center [86, 137] width 103 height 30
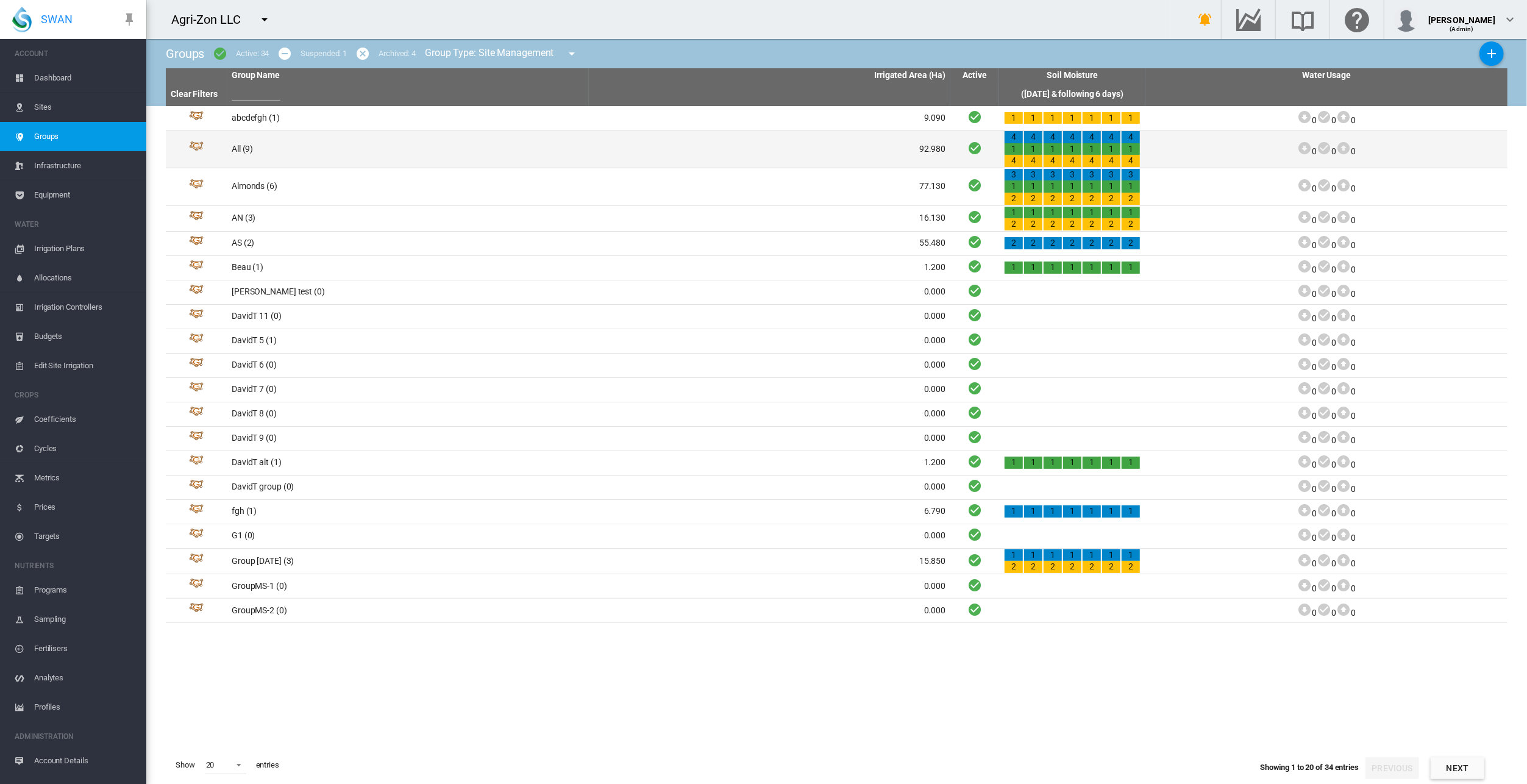
click at [286, 148] on td "All (9)" at bounding box center [407, 149] width 362 height 37
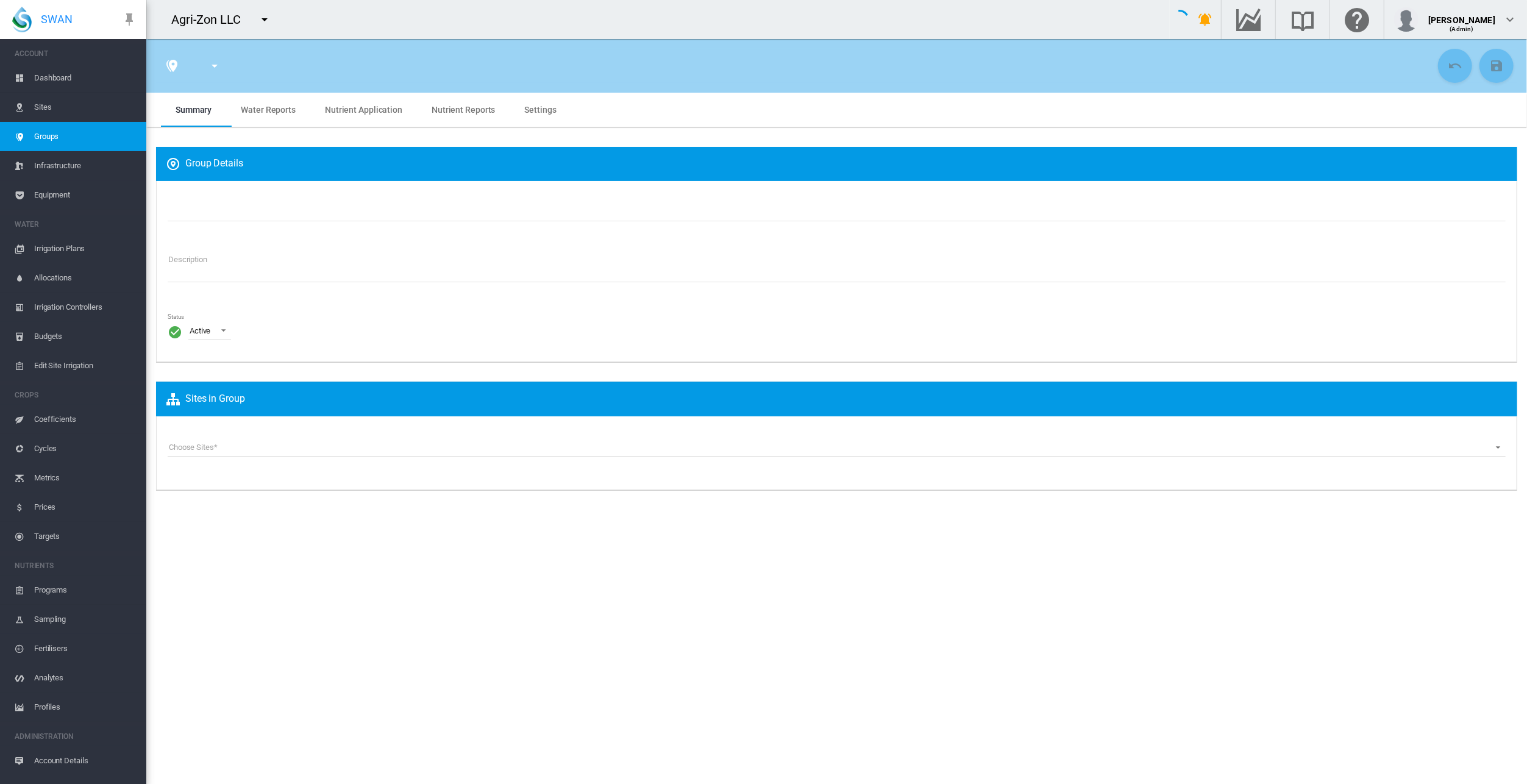
click at [272, 112] on span "Water Reports" at bounding box center [268, 109] width 55 height 10
type input "***"
type textarea "**********"
type input "*"
type input "**"
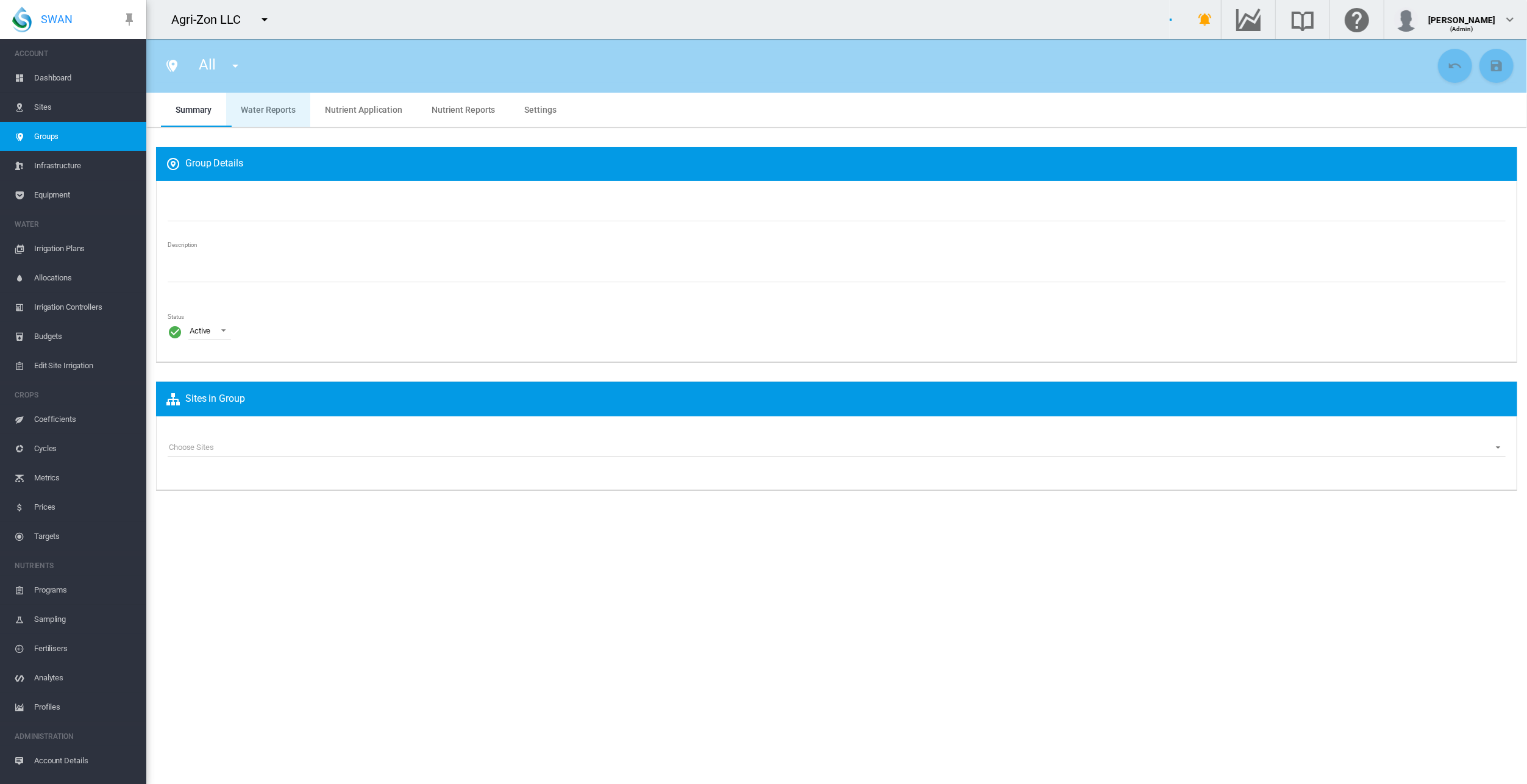
type input "*"
type input "****"
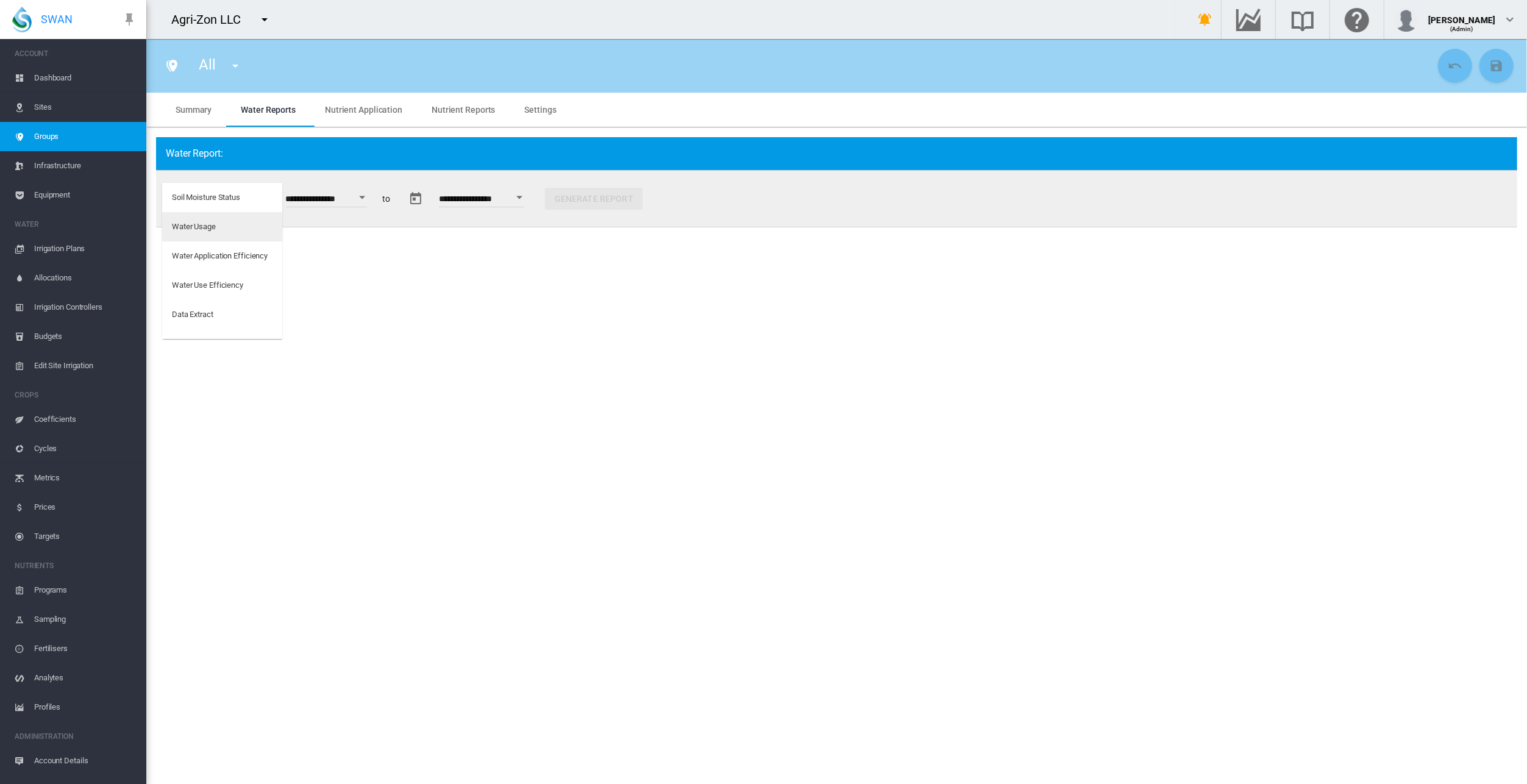
click at [209, 228] on div "Water Usage" at bounding box center [193, 226] width 43 height 11
click at [694, 195] on button "Generate Report" at bounding box center [681, 198] width 98 height 22
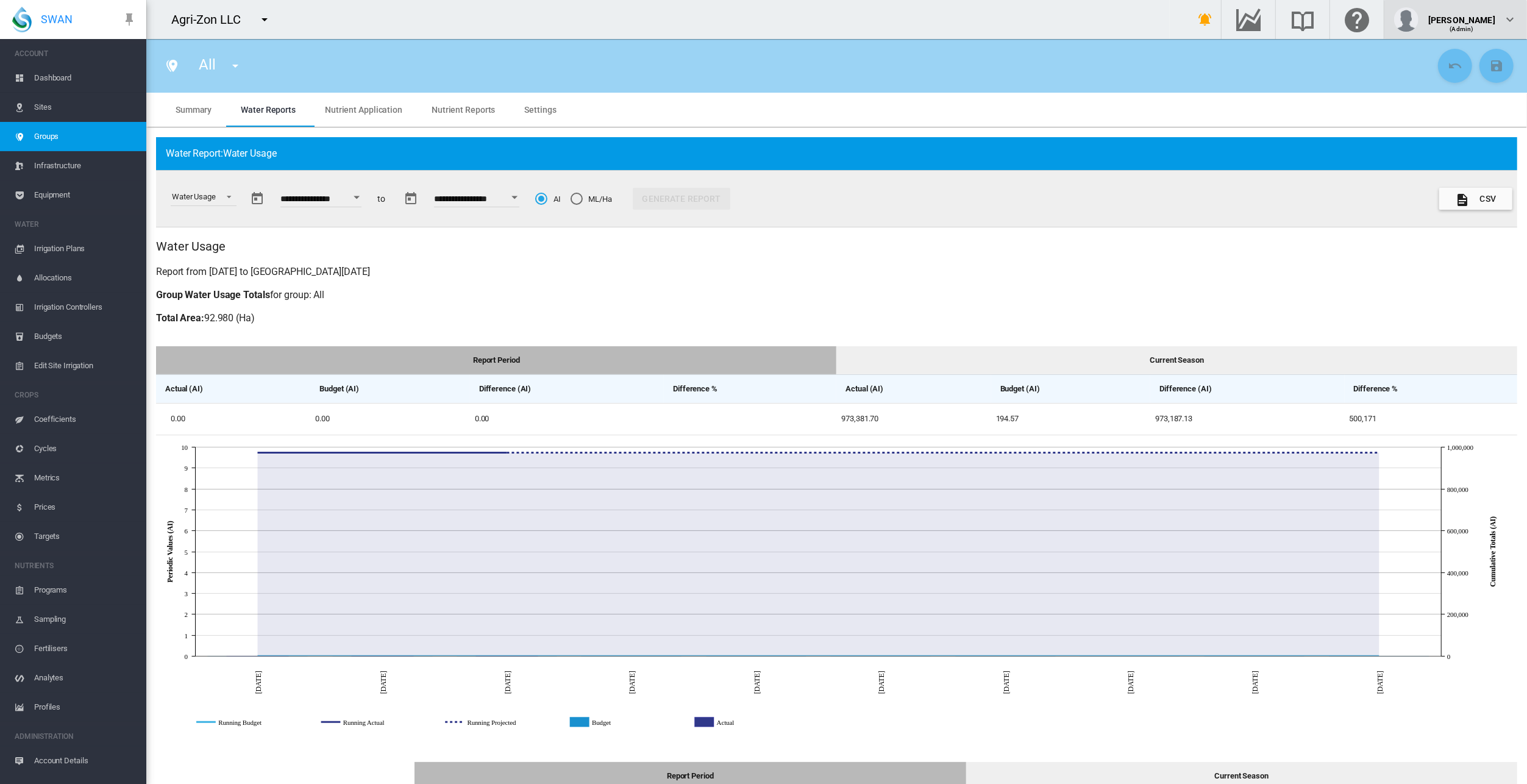
click at [1471, 26] on span "(Admin)" at bounding box center [1462, 29] width 24 height 7
click at [1464, 61] on button "My Profile" at bounding box center [1463, 58] width 117 height 20
